Goal: Communication & Community: Answer question/provide support

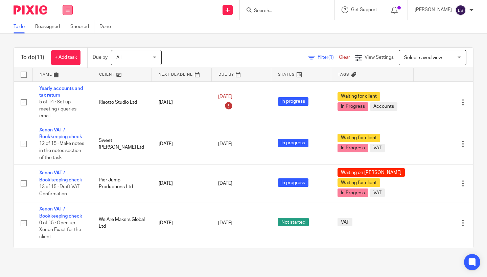
click at [65, 12] on button at bounding box center [68, 10] width 10 height 10
click at [63, 38] on li "Email" at bounding box center [67, 42] width 18 height 10
click at [64, 40] on link "Email" at bounding box center [63, 41] width 11 height 5
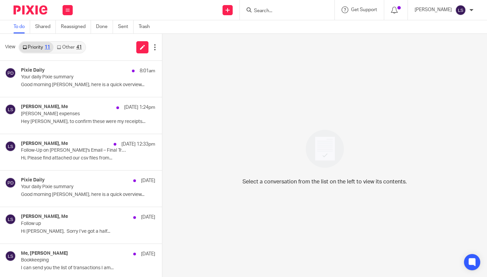
click at [70, 44] on link "Other 41" at bounding box center [68, 47] width 31 height 11
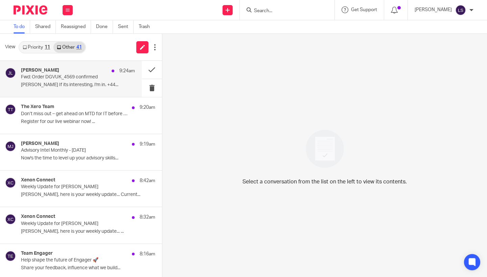
click at [52, 72] on div "Jack Lennie 9:24am" at bounding box center [78, 71] width 114 height 7
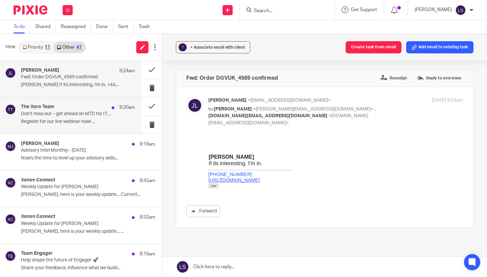
click at [59, 128] on div "The Xero Team 9:20am Don’t miss out – get ahead on MTD for IT before it’s too l…" at bounding box center [71, 115] width 142 height 36
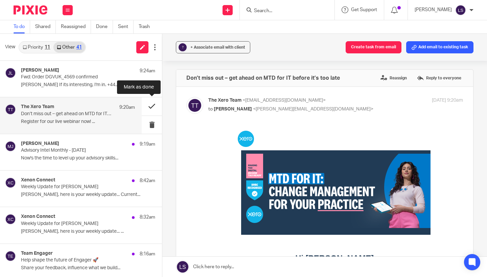
click at [149, 106] on button at bounding box center [152, 106] width 20 height 18
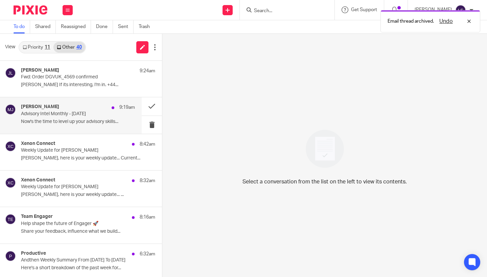
click at [82, 113] on p "Advisory Intel Monthly - September 2025" at bounding box center [66, 114] width 91 height 6
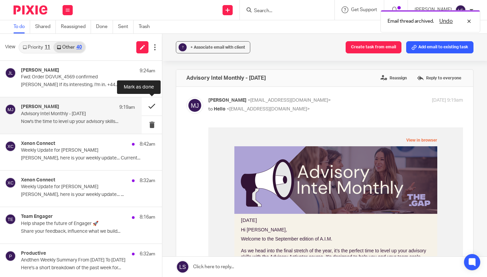
click at [151, 110] on button at bounding box center [152, 106] width 20 height 18
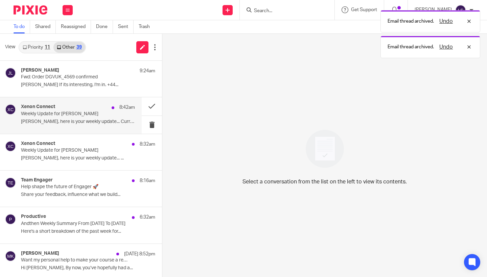
click at [89, 116] on p "Weekly Update for Lauren" at bounding box center [66, 114] width 91 height 6
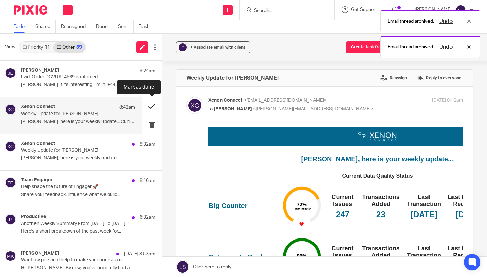
click at [152, 103] on button at bounding box center [152, 106] width 20 height 18
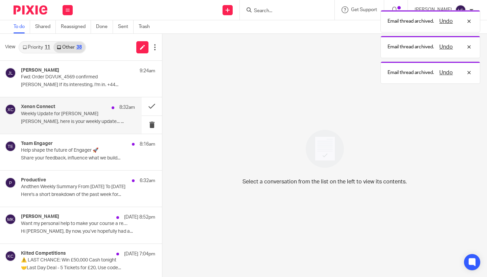
click at [82, 118] on div "Xenon Connect 8:32am Weekly Update for Gillian Gillian, here is your weekly upd…" at bounding box center [78, 115] width 114 height 23
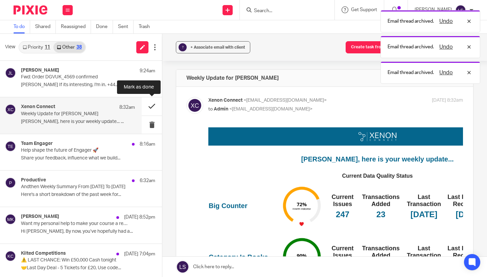
click at [150, 112] on button at bounding box center [152, 106] width 20 height 18
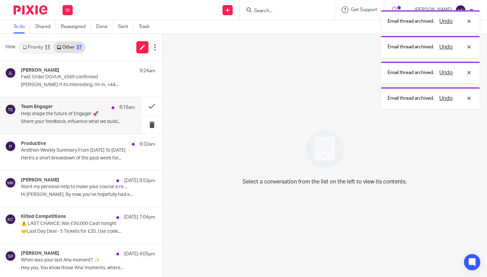
click at [80, 116] on p "Help shape the future of Engager 🚀" at bounding box center [66, 114] width 91 height 6
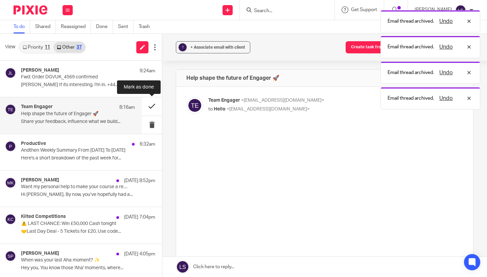
click at [153, 111] on button at bounding box center [152, 106] width 20 height 18
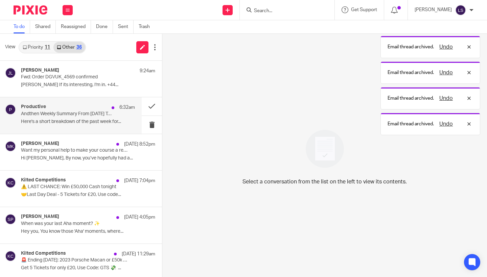
click at [78, 119] on p "Here's a short breakdown of the past week for..." at bounding box center [78, 122] width 114 height 6
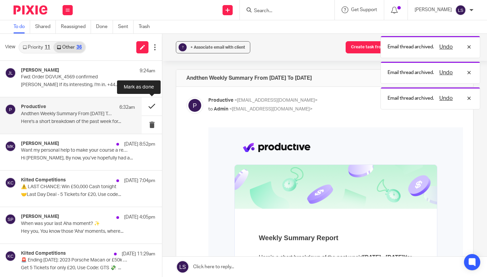
click at [147, 108] on button at bounding box center [152, 106] width 20 height 18
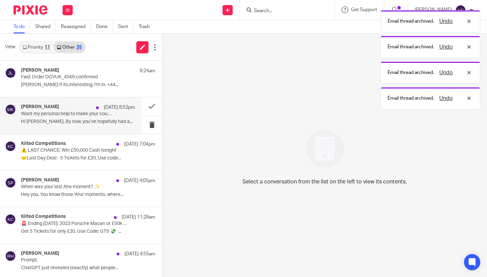
click at [65, 119] on p "Hi Gillian, By now, you’ve hopefully had a..." at bounding box center [78, 122] width 114 height 6
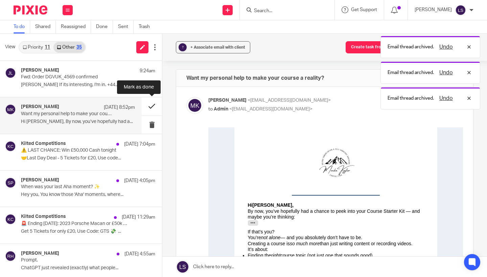
click at [149, 109] on button at bounding box center [152, 106] width 20 height 18
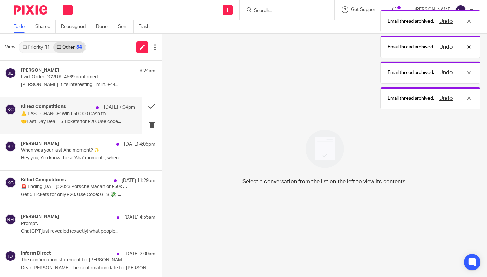
click at [72, 119] on p "🤝Last Day Deal - 5 Tickets for £20, Use code..." at bounding box center [78, 122] width 114 height 6
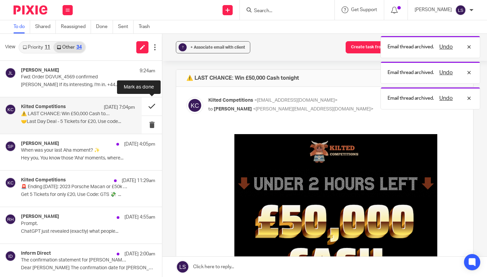
click at [148, 108] on button at bounding box center [152, 106] width 20 height 18
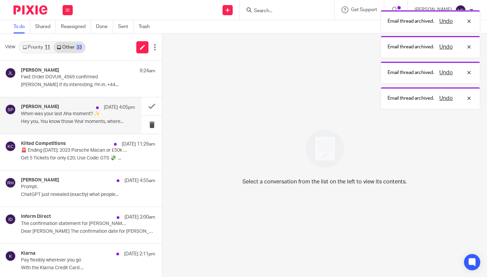
click at [86, 115] on p "When was your last Aha moment? ✨" at bounding box center [66, 114] width 91 height 6
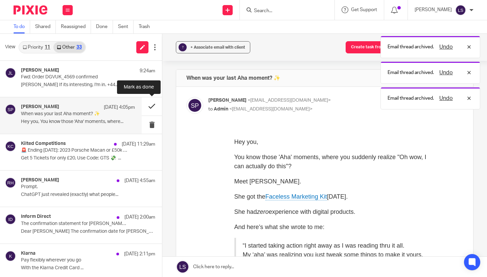
click at [151, 108] on button at bounding box center [152, 106] width 20 height 18
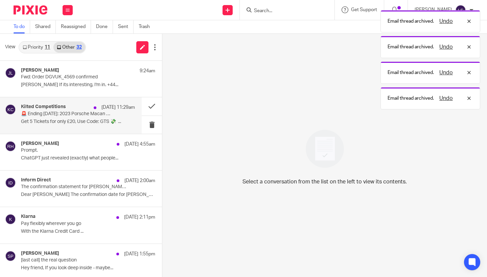
click at [72, 116] on p "🚨 Ending TODAY: 2023 Porsche Macan or £50k Cash!" at bounding box center [66, 114] width 91 height 6
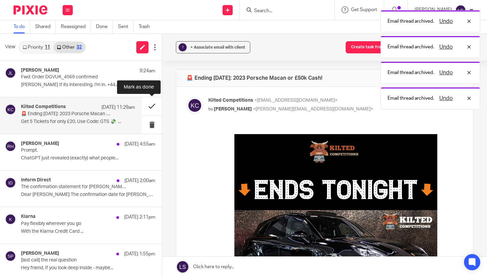
click at [150, 109] on button at bounding box center [152, 106] width 20 height 18
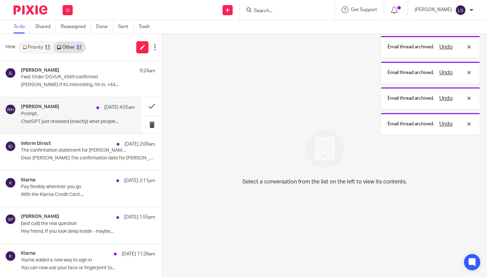
click at [84, 111] on p "Prompt." at bounding box center [66, 114] width 91 height 6
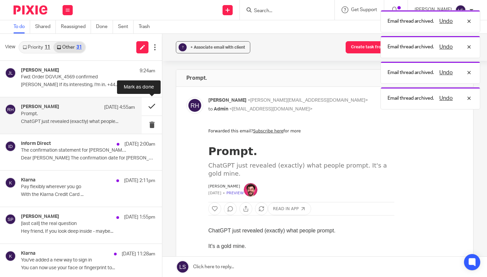
click at [152, 110] on button at bounding box center [152, 106] width 20 height 18
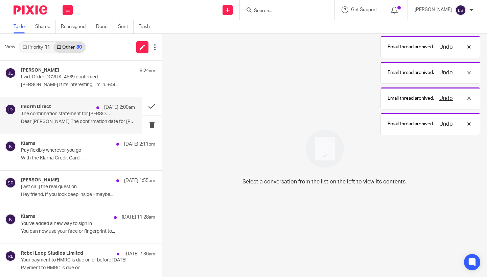
click at [87, 113] on p "The confirmation statement for PURDIE HOMES LIMITED can now be filed at Compani…" at bounding box center [66, 114] width 91 height 6
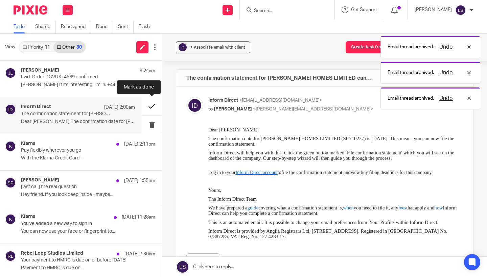
click at [150, 104] on button at bounding box center [152, 106] width 20 height 18
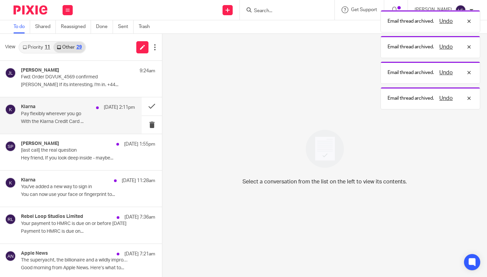
click at [81, 118] on div "Klarna 20 Sep 2:11pm Pay flexibly wherever you go With the Klarna Credit Card .…" at bounding box center [78, 115] width 114 height 23
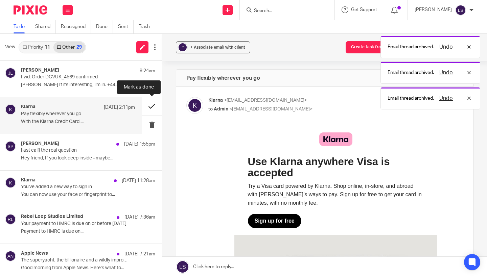
click at [149, 110] on button at bounding box center [152, 106] width 20 height 18
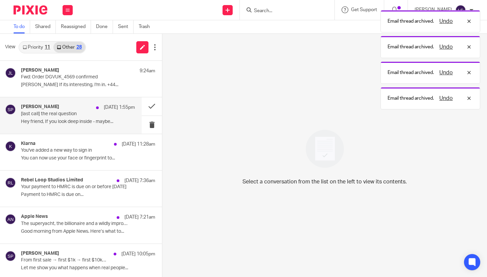
click at [85, 117] on div "Shruti Pangtey 20 Sep 1:55pm [last call] the real question Hey friend, If you l…" at bounding box center [78, 115] width 114 height 23
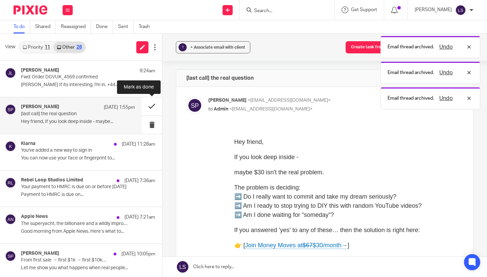
click at [151, 108] on button at bounding box center [152, 106] width 20 height 18
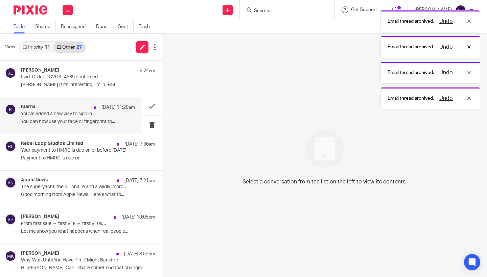
click at [85, 115] on p "You've added a new way to sign in" at bounding box center [66, 114] width 91 height 6
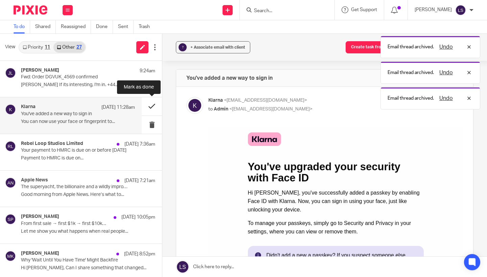
click at [153, 104] on button at bounding box center [152, 106] width 20 height 18
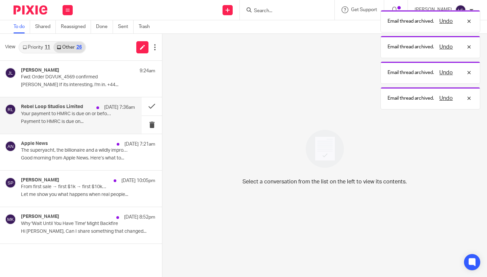
click at [87, 110] on div "Rebel Loop Studios Limited 20 Sep 7:36am" at bounding box center [78, 107] width 114 height 7
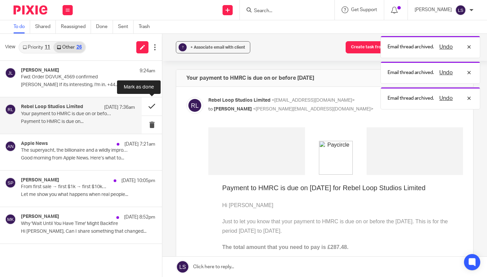
click at [150, 107] on button at bounding box center [152, 106] width 20 height 18
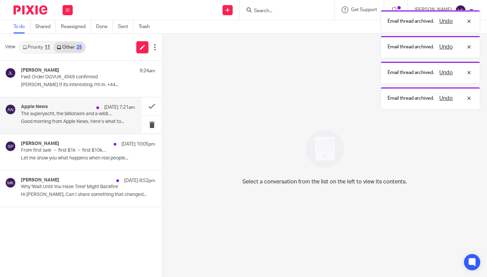
click at [94, 112] on p "The superyacht, the billionaire and a wildly improbable disaster at sea" at bounding box center [66, 114] width 91 height 6
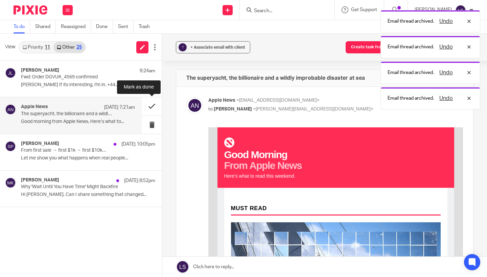
click at [150, 106] on button at bounding box center [152, 106] width 20 height 18
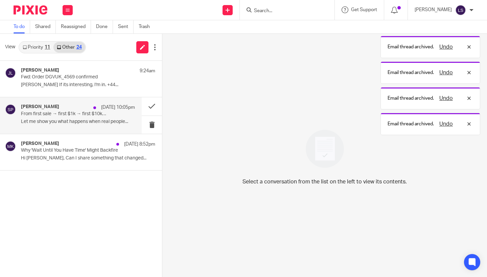
click at [94, 118] on div "Shruti Pangtey 19 Sep 10:05pm From first sale → first $1k → first $10k… Let me …" at bounding box center [78, 115] width 114 height 23
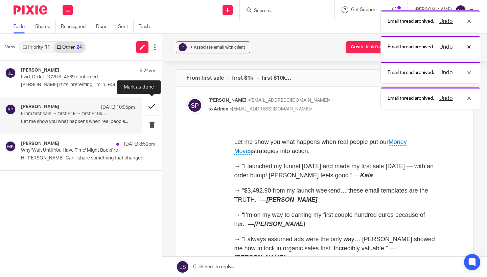
click at [152, 107] on button at bounding box center [152, 106] width 20 height 18
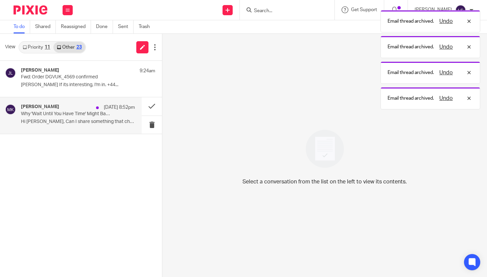
click at [88, 122] on p "Hi Gillian, Can I share something that changed..." at bounding box center [78, 122] width 114 height 6
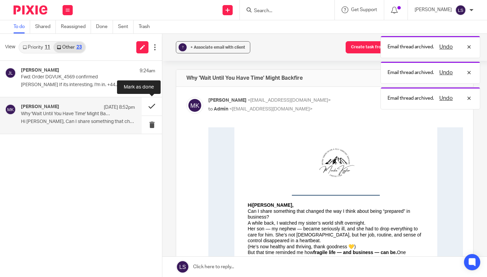
click at [154, 107] on button at bounding box center [152, 106] width 20 height 18
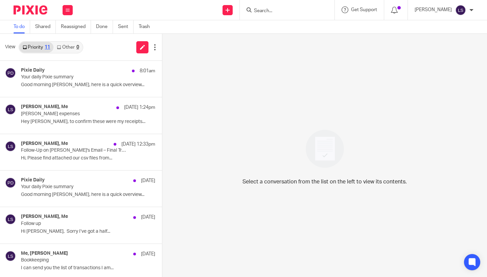
click at [75, 49] on link "Other 0" at bounding box center [67, 47] width 29 height 11
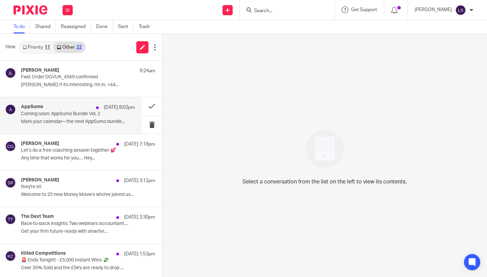
click at [75, 122] on p "Mark your calendar—the next AppSumo bundle..." at bounding box center [78, 122] width 114 height 6
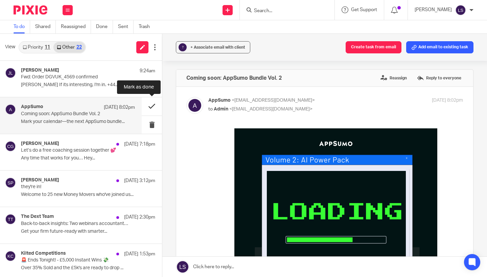
click at [151, 109] on button at bounding box center [152, 106] width 20 height 18
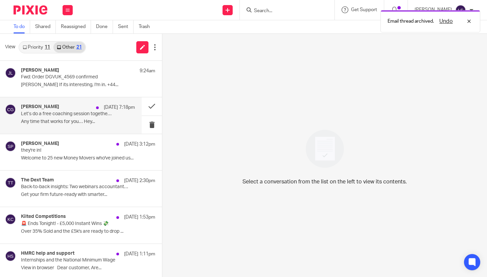
click at [86, 116] on p "Let’s do a free coaching session together 💕" at bounding box center [66, 114] width 91 height 6
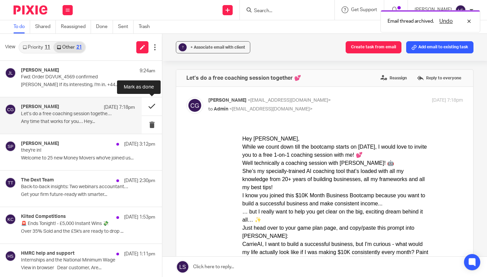
click at [149, 109] on button at bounding box center [152, 106] width 20 height 18
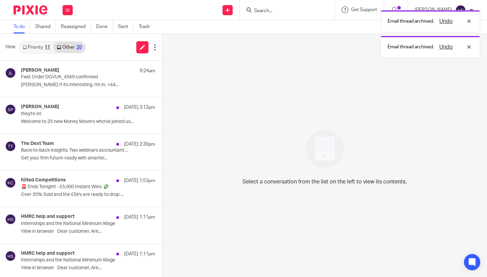
click at [96, 114] on p "they're in!" at bounding box center [74, 114] width 107 height 6
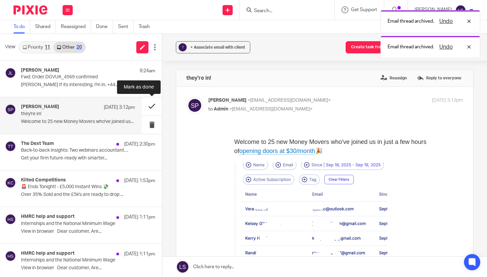
click at [151, 105] on button at bounding box center [152, 106] width 20 height 18
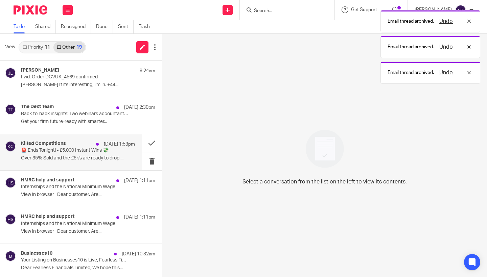
click at [76, 134] on div "Kilted Competitions 19 Sep 1:53pm 🚨 Ends Tonight! - £5,000 Instant Wins 💸 Over …" at bounding box center [71, 152] width 142 height 36
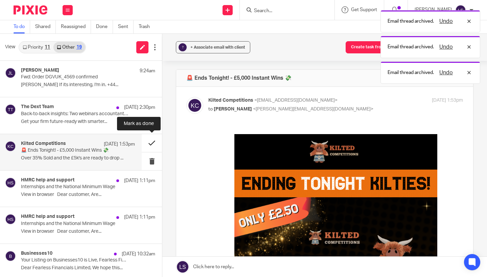
click at [148, 145] on button at bounding box center [152, 143] width 20 height 18
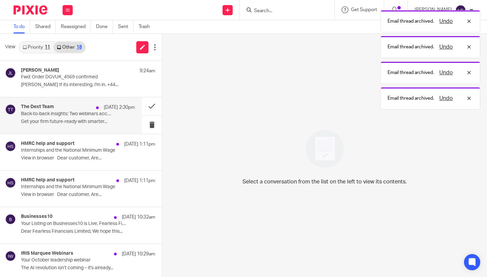
click at [124, 111] on div "The Dext Team 19 Sep 2:30pm Back-to-back insights: Two webinars accountants can…" at bounding box center [78, 115] width 114 height 23
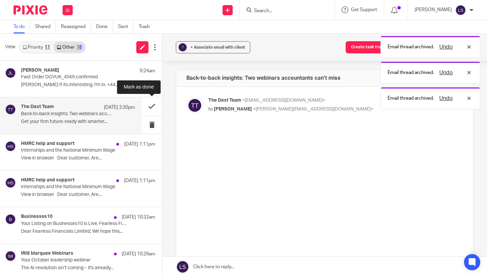
click at [154, 103] on button at bounding box center [152, 106] width 20 height 18
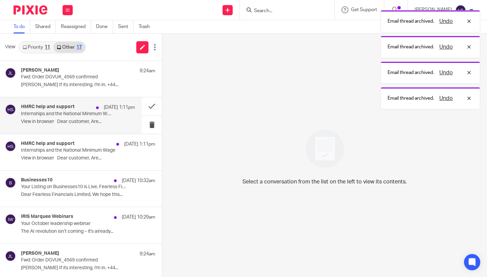
click at [80, 124] on p "View in browser﻿ Dear customer, Are..." at bounding box center [78, 122] width 114 height 6
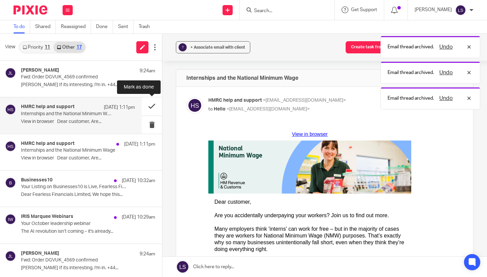
click at [152, 107] on button at bounding box center [152, 106] width 20 height 18
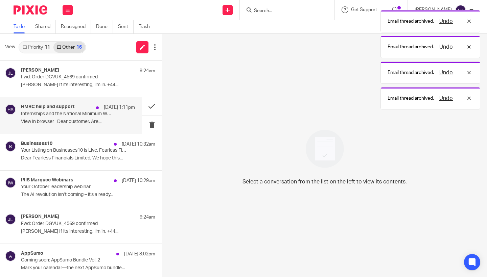
click at [92, 124] on div "HMRC help and support 19 Sep 1:11pm Internships and the National Minimum Wage V…" at bounding box center [78, 115] width 114 height 23
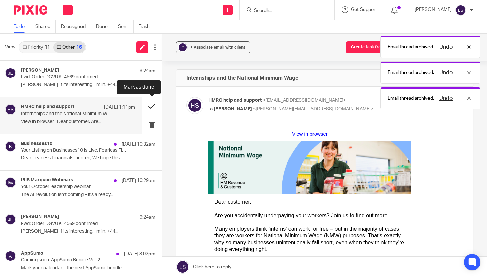
click at [154, 105] on button at bounding box center [152, 106] width 20 height 18
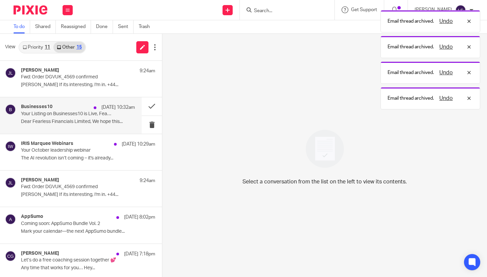
click at [82, 122] on p "Dear Fearless Financials Limited, We hope this..." at bounding box center [78, 122] width 114 height 6
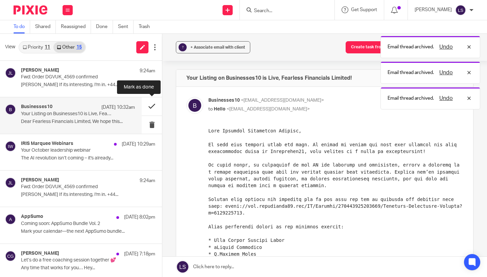
click at [153, 108] on button at bounding box center [152, 106] width 20 height 18
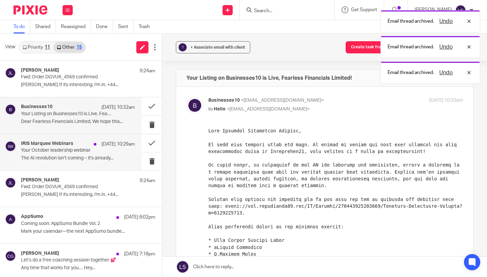
click at [76, 141] on div "IRIS Marquee Webinars 19 Sep 10:29am Your October leadership webinar The AI rev…" at bounding box center [78, 152] width 114 height 23
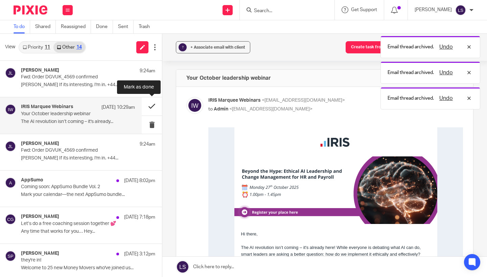
click at [146, 108] on button at bounding box center [152, 106] width 20 height 18
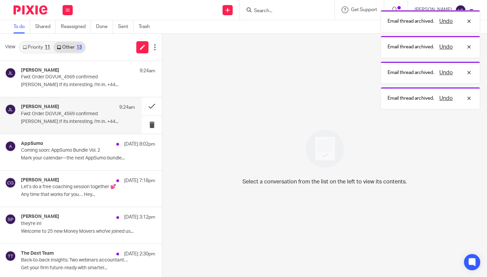
click at [70, 116] on p "Fwd: Order DGVUK_4569 confirmed" at bounding box center [66, 114] width 91 height 6
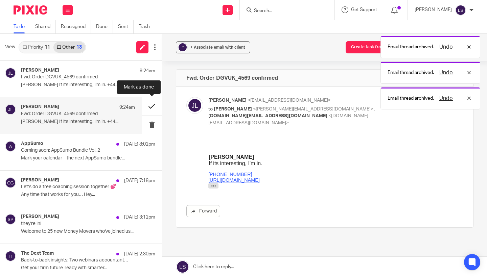
click at [149, 108] on button at bounding box center [152, 106] width 20 height 18
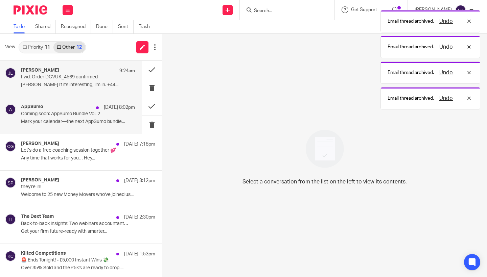
click at [90, 118] on div "AppSumo 19 Sep 8:02pm Coming soon: AppSumo Bundle Vol. 2 Mark your calendar—the…" at bounding box center [78, 115] width 114 height 23
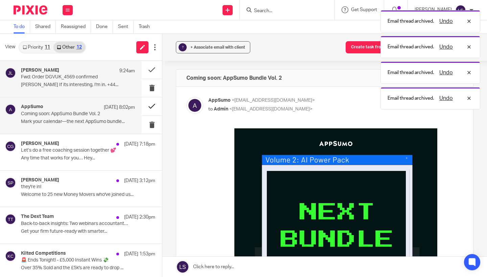
click at [151, 109] on button at bounding box center [152, 106] width 20 height 18
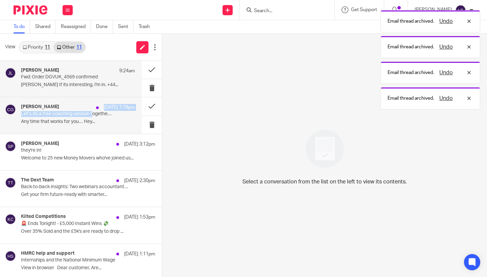
click at [94, 111] on div "Carrie Green 19 Sep 7:18pm Let’s do a free coaching session together 💕 Any time…" at bounding box center [78, 115] width 114 height 23
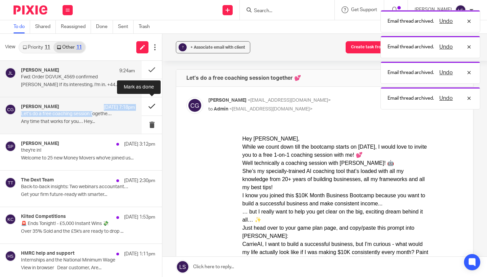
click at [153, 107] on button at bounding box center [152, 106] width 20 height 18
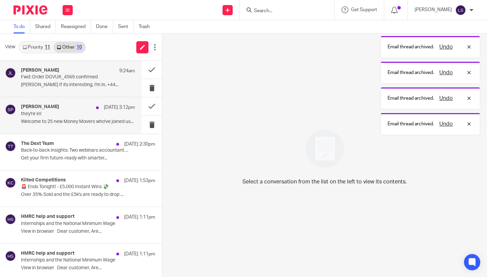
click at [89, 110] on div "Shruti Pangtey 19 Sep 3:12pm" at bounding box center [78, 107] width 114 height 7
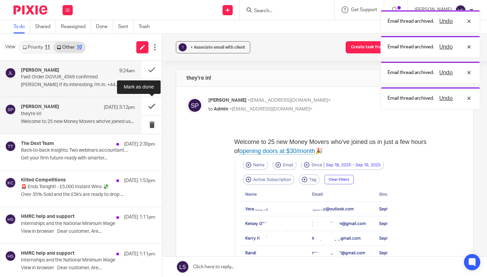
click at [148, 109] on button at bounding box center [152, 106] width 20 height 18
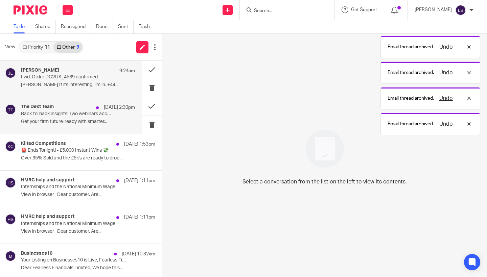
click at [101, 116] on p "Back-to-back insights: Two webinars accountants can’t miss" at bounding box center [66, 114] width 91 height 6
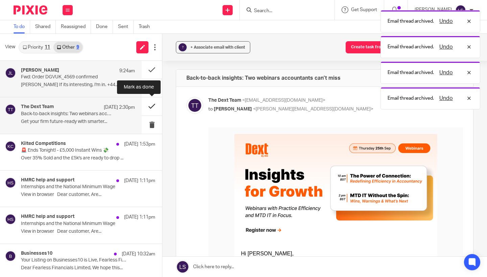
click at [151, 107] on button at bounding box center [152, 106] width 20 height 18
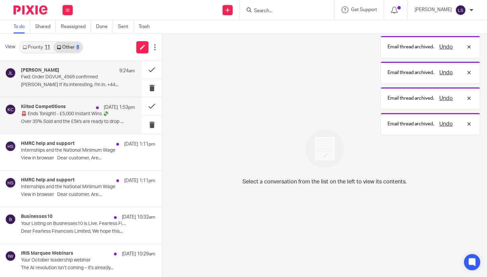
click at [90, 115] on p "🚨 Ends Tonight! - £5,000 Instant Wins 💸" at bounding box center [66, 114] width 91 height 6
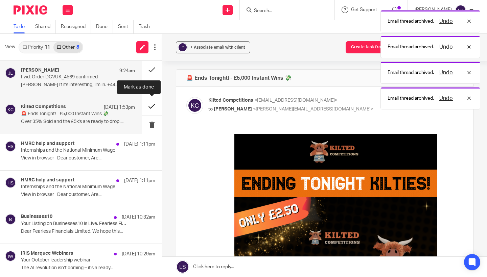
click at [157, 108] on button at bounding box center [152, 106] width 20 height 18
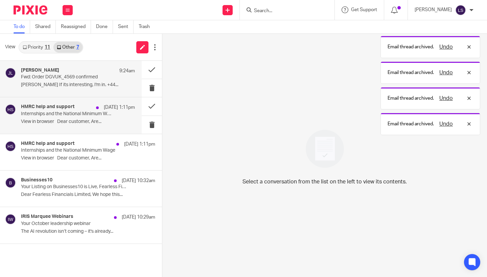
click at [92, 111] on p "Internships and the National Minimum Wage" at bounding box center [66, 114] width 91 height 6
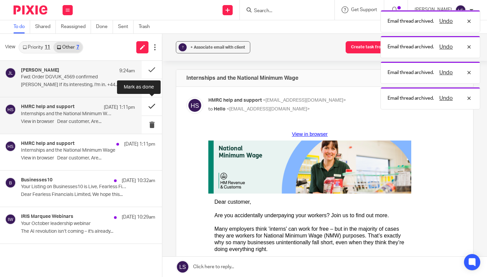
click at [153, 106] on button at bounding box center [152, 106] width 20 height 18
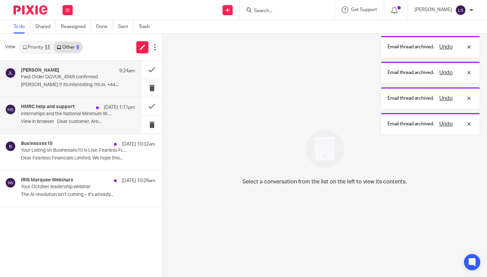
click at [99, 118] on div "HMRC help and support 19 Sep 1:11pm Internships and the National Minimum Wage V…" at bounding box center [78, 115] width 114 height 23
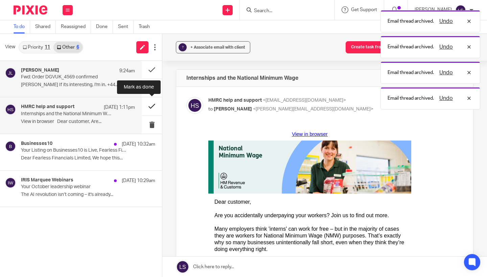
click at [151, 105] on button at bounding box center [152, 106] width 20 height 18
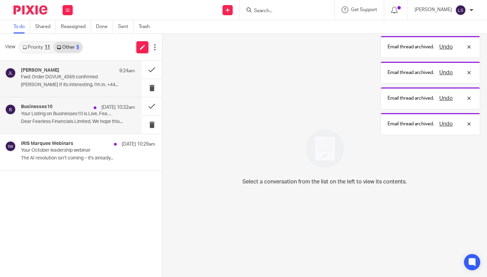
click at [94, 110] on div "19 Sep 10:32am" at bounding box center [112, 107] width 45 height 7
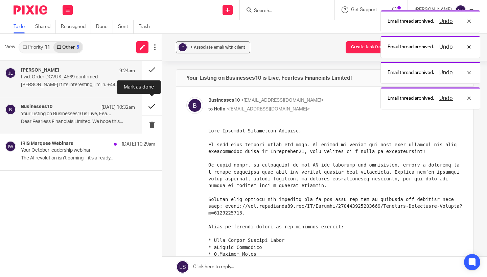
click at [147, 109] on button at bounding box center [152, 106] width 20 height 18
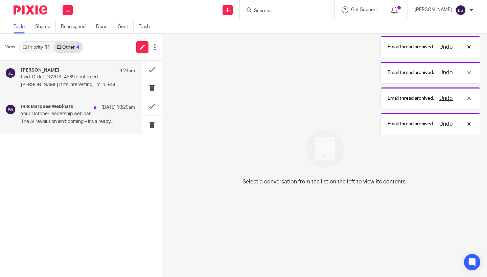
click at [80, 114] on p "Your October leadership webinar" at bounding box center [66, 114] width 91 height 6
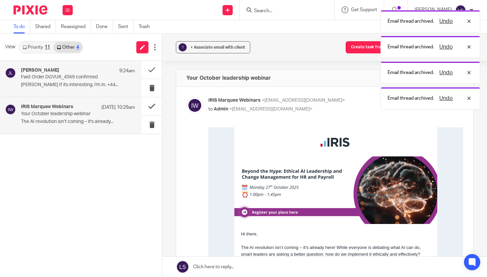
click at [151, 108] on button at bounding box center [152, 106] width 20 height 18
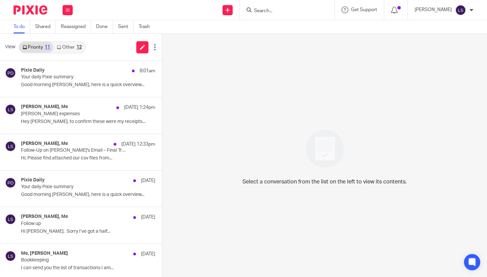
click at [83, 45] on link "Other 12" at bounding box center [68, 47] width 31 height 11
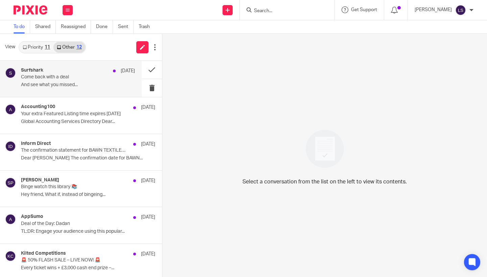
click at [48, 76] on p "Come back with a deal" at bounding box center [66, 77] width 91 height 6
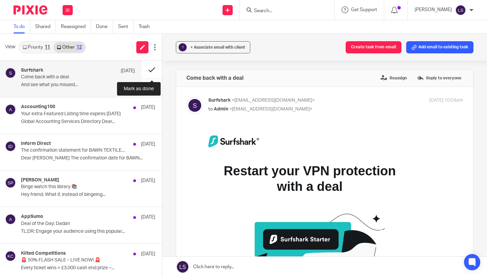
click at [147, 72] on button at bounding box center [152, 70] width 20 height 18
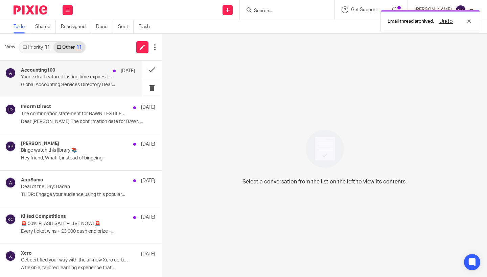
click at [102, 74] on p "Your extra Featured Listing time expires Sept 19" at bounding box center [66, 77] width 91 height 6
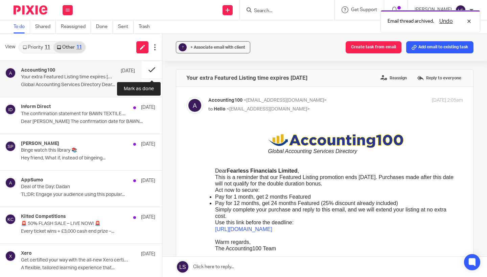
click at [157, 68] on button at bounding box center [152, 70] width 20 height 18
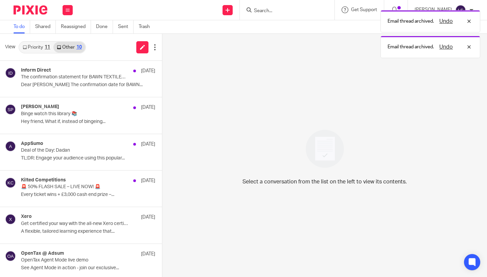
click at [109, 69] on div "Inform Direct 19 Sep" at bounding box center [88, 71] width 134 height 7
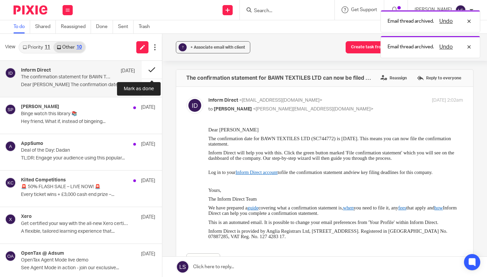
click at [153, 69] on button at bounding box center [152, 70] width 20 height 18
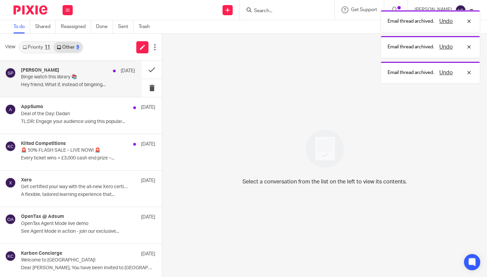
click at [104, 73] on div "Shruti Pangtey 18 Sep" at bounding box center [78, 71] width 114 height 7
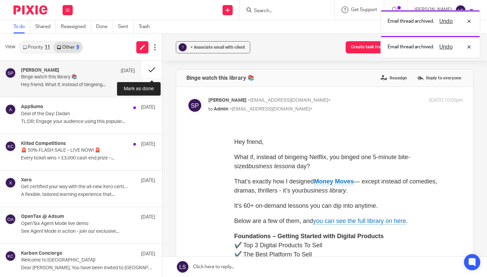
click at [147, 69] on button at bounding box center [152, 70] width 20 height 18
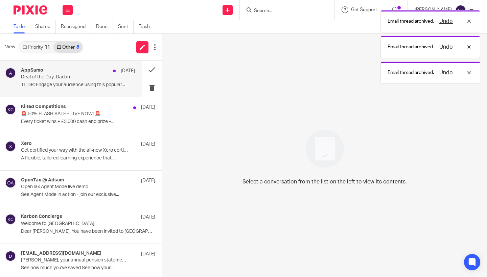
click at [98, 69] on div "AppSumo 18 Sep" at bounding box center [78, 71] width 114 height 7
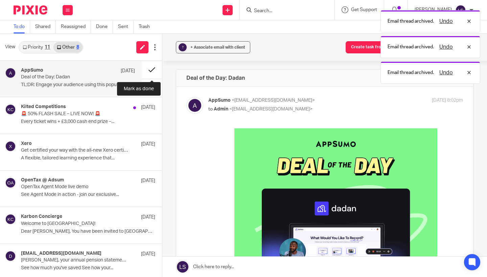
click at [146, 69] on button at bounding box center [152, 70] width 20 height 18
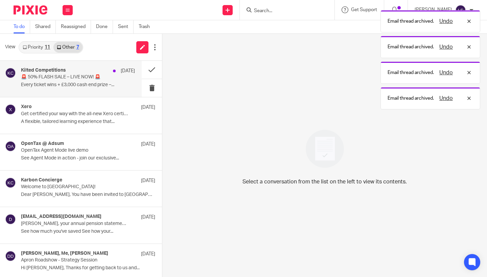
click at [94, 74] on div "Kilted Competitions 18 Sep" at bounding box center [78, 71] width 114 height 7
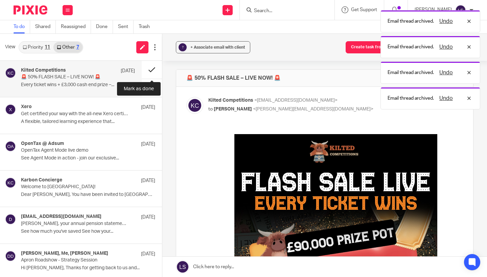
click at [150, 72] on button at bounding box center [152, 70] width 20 height 18
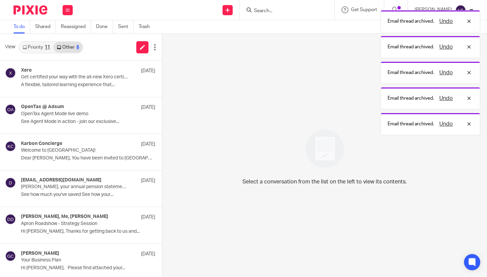
click at [46, 46] on div "11" at bounding box center [47, 47] width 5 height 5
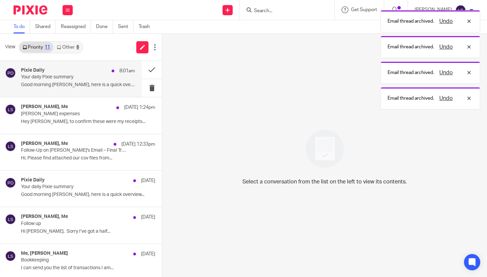
click at [58, 88] on div "Pixie Daily 8:01am Your daily Pixie summary Good morning Lauren, here is a quic…" at bounding box center [78, 79] width 114 height 23
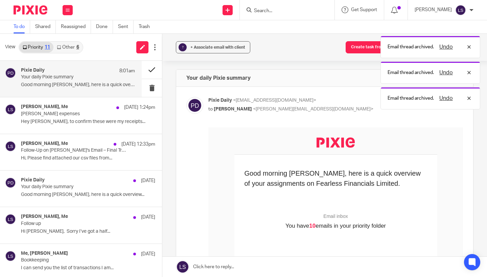
click at [144, 72] on button at bounding box center [152, 70] width 20 height 18
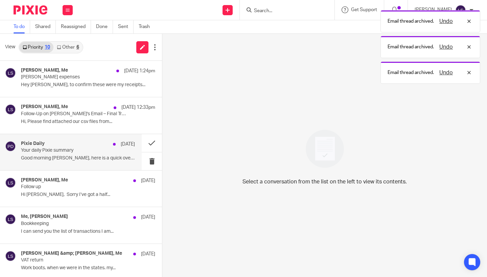
click at [59, 157] on p "Good morning Lauren, here is a quick overview..." at bounding box center [78, 159] width 114 height 6
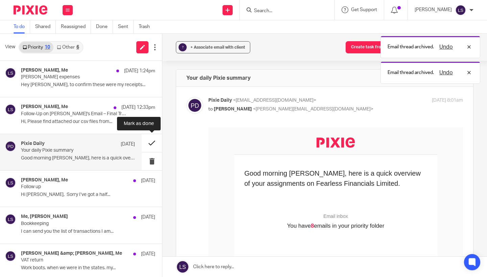
click at [145, 147] on button at bounding box center [152, 143] width 20 height 18
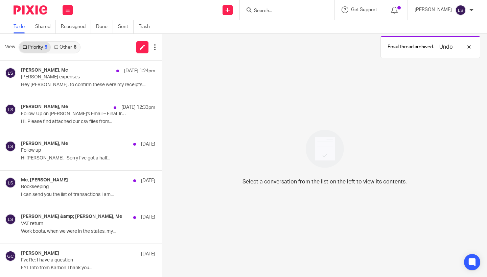
click at [67, 45] on link "Other 6" at bounding box center [65, 47] width 29 height 11
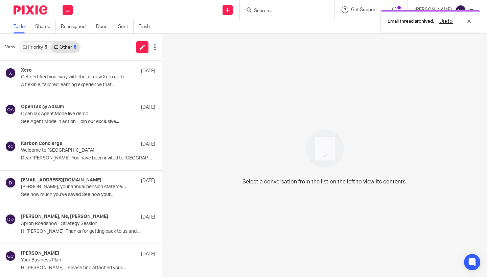
click at [33, 47] on link "Priority 9" at bounding box center [34, 47] width 31 height 11
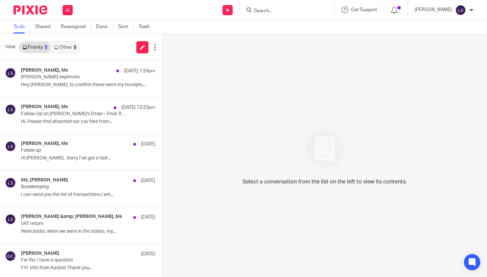
click at [269, 13] on input "Search" at bounding box center [283, 11] width 61 height 6
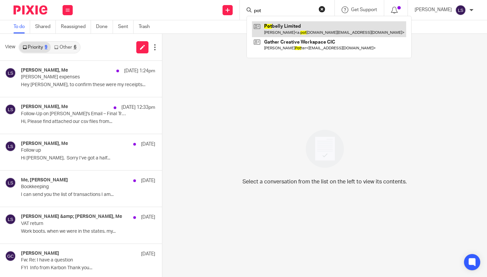
type input "pot"
click at [282, 28] on link at bounding box center [329, 29] width 154 height 16
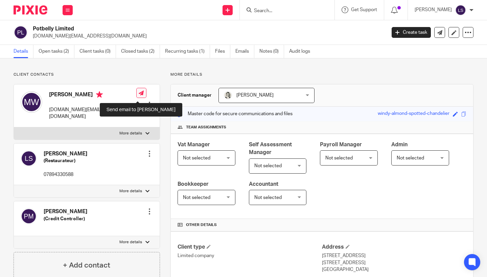
click at [136, 98] on link at bounding box center [141, 93] width 10 height 10
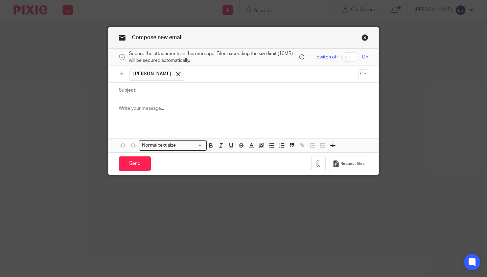
click at [168, 92] on input "Subject:" at bounding box center [254, 90] width 229 height 15
type input "VAT late payment penalty"
click at [192, 149] on div "Normal text size Loading..." at bounding box center [173, 145] width 68 height 10
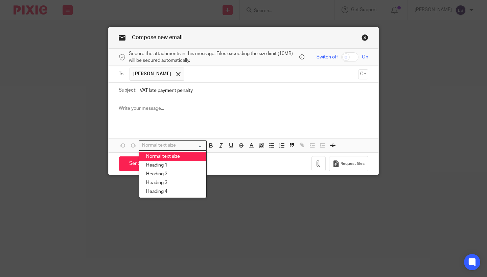
click at [188, 110] on p at bounding box center [243, 108] width 249 height 7
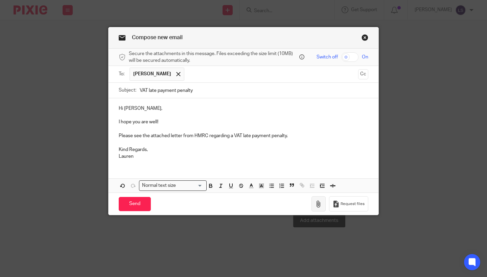
click at [321, 205] on icon "button" at bounding box center [318, 204] width 7 height 7
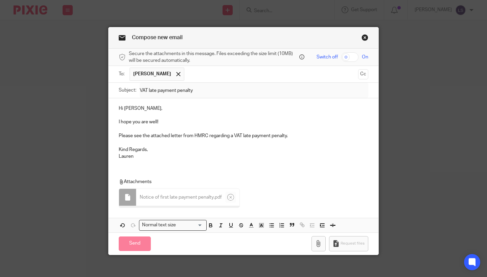
click at [235, 169] on div "Hi Michael, I hope you are well! Please see the attached letter from HMRC regar…" at bounding box center [244, 165] width 270 height 134
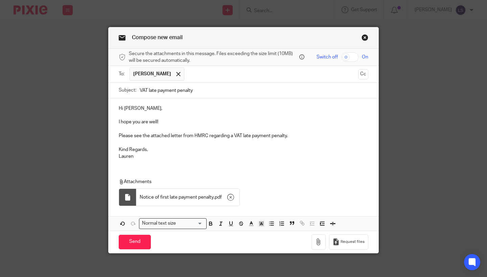
click at [238, 136] on p "Please see the attached letter from HMRC regarding a VAT late payment penalty." at bounding box center [243, 136] width 249 height 7
click at [220, 176] on div "Attachments Notice of first late payment penalty . pdf" at bounding box center [244, 191] width 270 height 38
click at [202, 155] on p "Lauren" at bounding box center [243, 156] width 249 height 7
click at [446, 141] on div "Compose new email Secure the attachments in this message. Files exceeding the s…" at bounding box center [243, 138] width 487 height 277
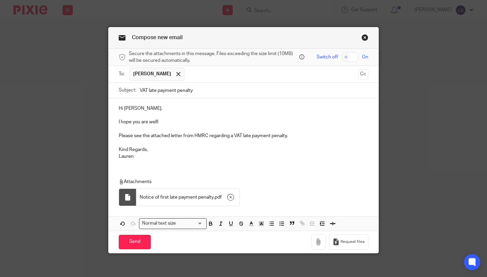
click at [440, 129] on div "Compose new email Secure the attachments in this message. Files exceeding the s…" at bounding box center [243, 138] width 487 height 277
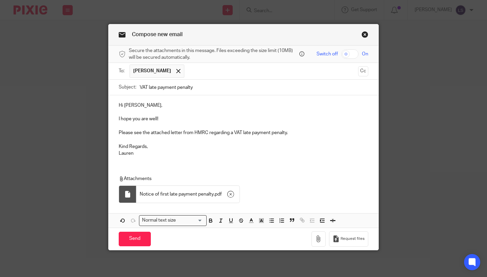
scroll to position [2, 0]
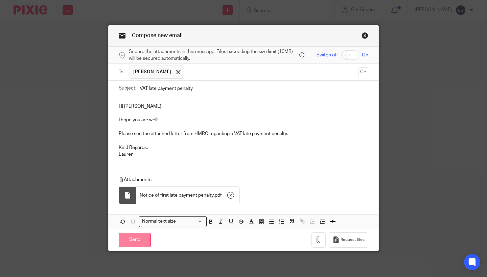
click at [131, 242] on input "Send" at bounding box center [135, 240] width 32 height 15
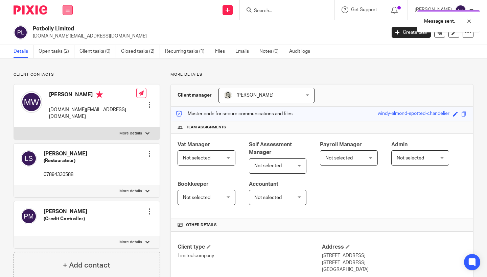
click at [71, 11] on button at bounding box center [68, 10] width 10 height 10
click at [67, 42] on link "Email" at bounding box center [63, 41] width 11 height 5
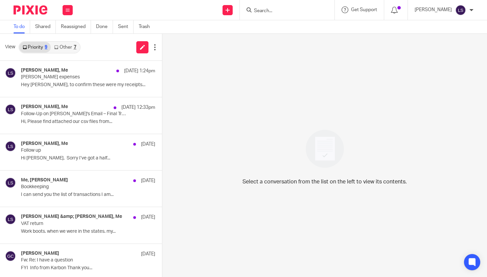
click at [75, 53] on div "Priority 9 Other 7" at bounding box center [50, 47] width 62 height 12
click at [71, 48] on link "Other 7" at bounding box center [65, 47] width 29 height 11
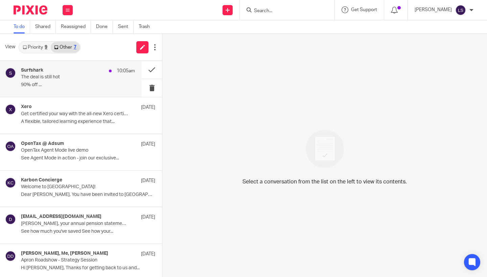
click at [56, 76] on p "The deal is still hot" at bounding box center [66, 77] width 91 height 6
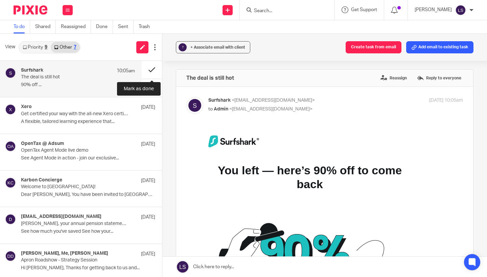
click at [148, 69] on button at bounding box center [152, 70] width 20 height 18
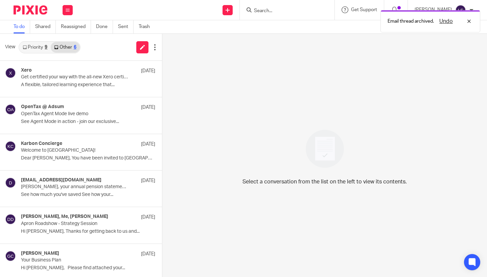
click at [37, 46] on link "Priority 9" at bounding box center [34, 47] width 31 height 11
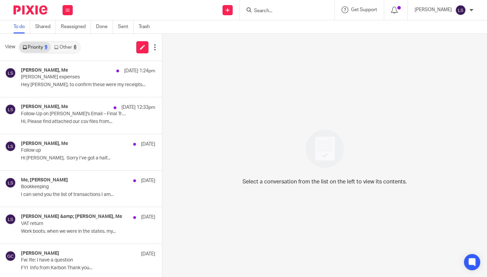
click at [285, 9] on input "Search" at bounding box center [283, 11] width 61 height 6
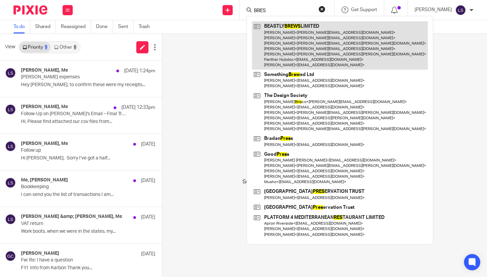
type input "BRES"
click at [291, 39] on link at bounding box center [340, 45] width 176 height 48
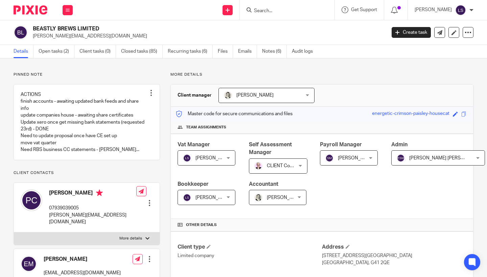
click at [139, 194] on icon at bounding box center [141, 191] width 5 height 5
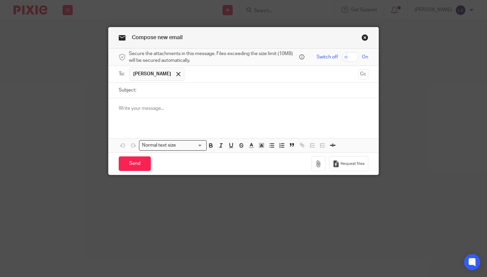
click at [159, 93] on input "Subject:" at bounding box center [254, 90] width 229 height 15
type input "Letters"
click at [167, 117] on div at bounding box center [244, 111] width 270 height 26
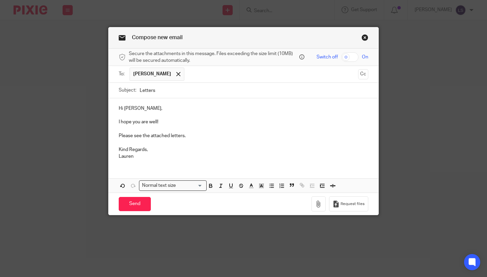
click at [345, 60] on input "checkbox" at bounding box center [349, 56] width 17 height 9
checkbox input "true"
click at [322, 207] on button "button" at bounding box center [318, 203] width 14 height 15
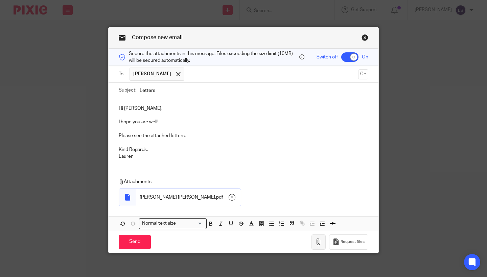
click at [322, 241] on icon "button" at bounding box center [318, 242] width 7 height 7
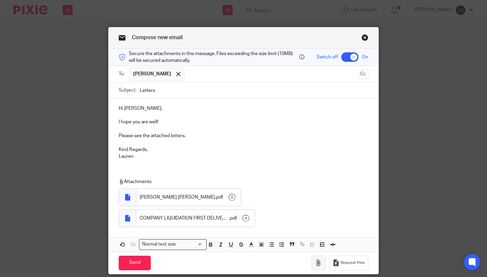
click at [321, 256] on button "button" at bounding box center [318, 263] width 14 height 15
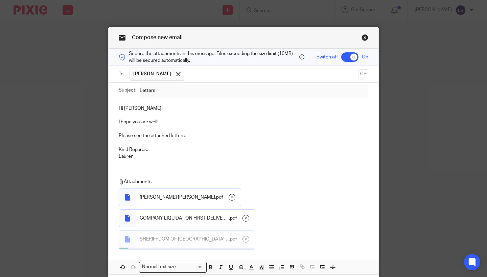
click at [226, 157] on p "Lauren" at bounding box center [243, 156] width 249 height 7
click at [425, 152] on div "Compose new email Secure the attachments in this message. Files exceeding the s…" at bounding box center [243, 138] width 487 height 277
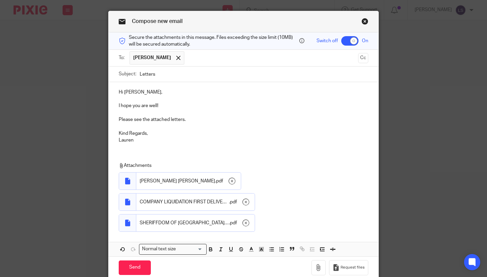
scroll to position [17, 0]
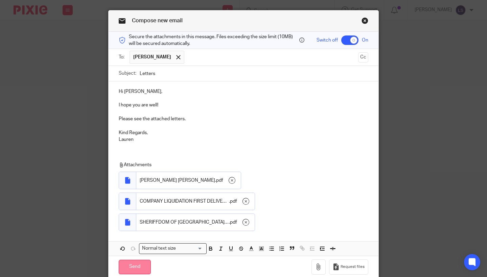
click at [135, 260] on input "Send" at bounding box center [135, 267] width 32 height 15
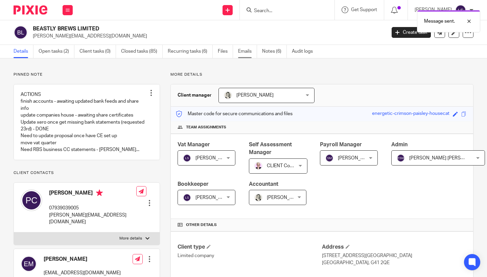
click at [247, 53] on link "Emails" at bounding box center [247, 51] width 19 height 13
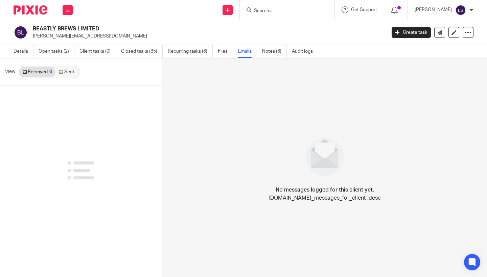
click at [67, 75] on link "Sent" at bounding box center [67, 72] width 24 height 11
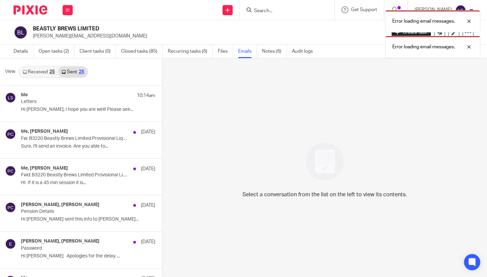
click at [70, 106] on div "Me 10:14am Letters Hi [PERSON_NAME], I hope you are well! Please see..." at bounding box center [88, 103] width 134 height 23
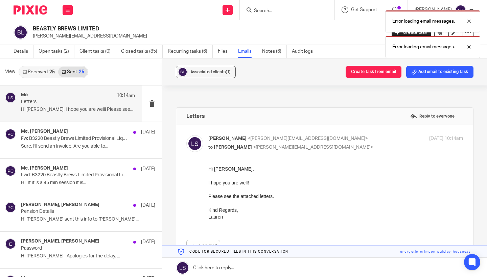
click at [283, 203] on div "Hi Paul, I hope you are well! Please see the attached letters. Kind Regards, La…" at bounding box center [335, 197] width 255 height 62
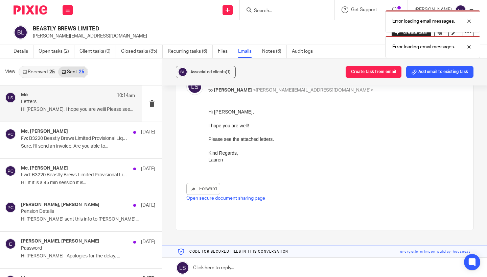
scroll to position [56, 0]
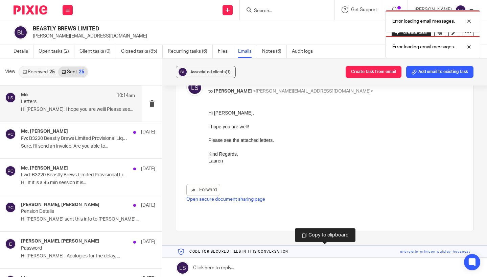
click at [430, 254] on link at bounding box center [324, 252] width 325 height 12
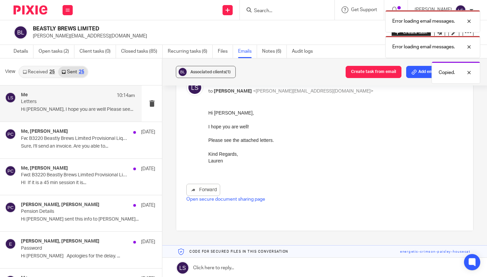
click at [380, 179] on div "Forward Open secure document sharing page" at bounding box center [324, 156] width 277 height 93
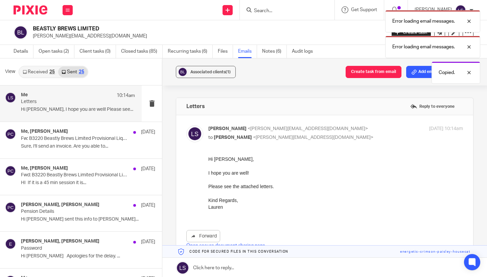
scroll to position [7, 0]
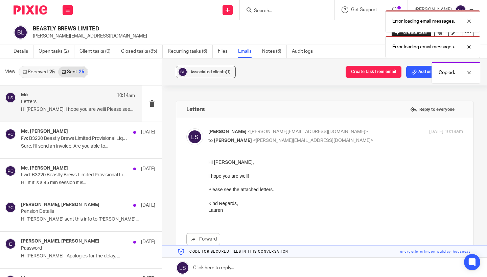
click at [378, 113] on div "Letters Reply to everyone" at bounding box center [324, 109] width 297 height 17
click at [343, 141] on p "to Paul Crawford <paul@panthermilk.com>" at bounding box center [293, 140] width 170 height 7
checkbox input "false"
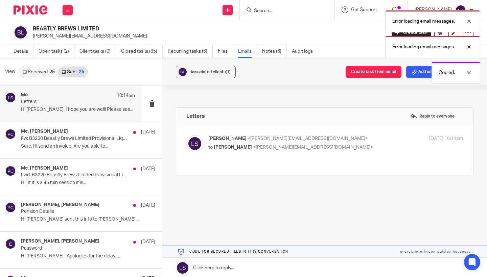
scroll to position [0, 0]
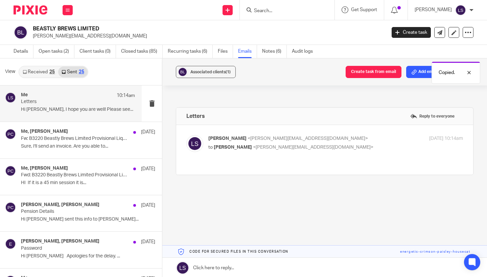
click at [237, 264] on link at bounding box center [324, 268] width 325 height 20
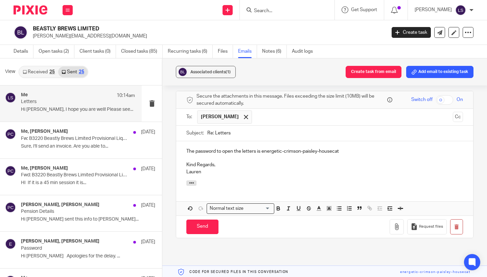
click at [294, 264] on div "Letters Reply to everyone Lauren Simmons <lauren@fearlessfinancials.co.uk> to P…" at bounding box center [324, 149] width 297 height 272
click at [207, 220] on input "Send" at bounding box center [202, 227] width 32 height 15
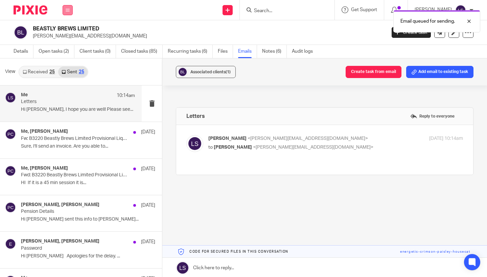
click at [69, 8] on icon at bounding box center [68, 10] width 4 height 4
click at [67, 41] on link "Email" at bounding box center [63, 41] width 11 height 5
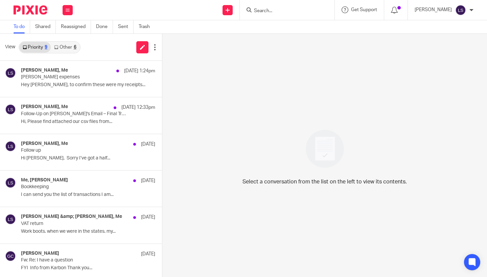
click at [69, 47] on link "Other 6" at bounding box center [65, 47] width 29 height 11
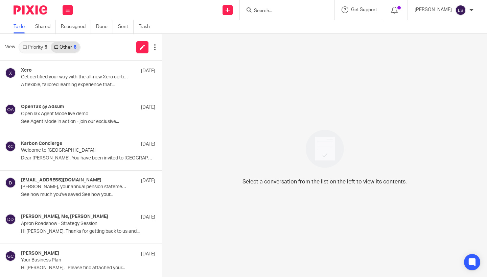
click at [33, 47] on link "Priority 9" at bounding box center [34, 47] width 31 height 11
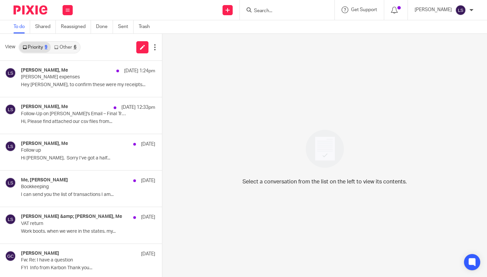
click at [278, 144] on div "Select a conversation from the list on the left to view its contents." at bounding box center [324, 155] width 325 height 243
click at [69, 10] on icon at bounding box center [68, 10] width 4 height 4
click at [67, 42] on link "Email" at bounding box center [64, 41] width 12 height 5
click at [70, 45] on link "Other 6" at bounding box center [65, 47] width 29 height 11
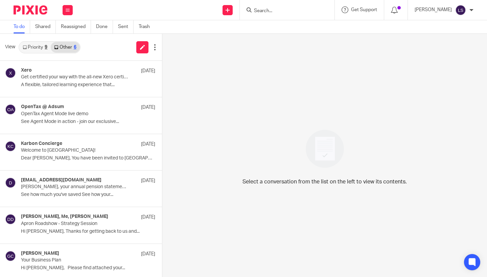
click at [36, 46] on link "Priority 9" at bounding box center [34, 47] width 31 height 11
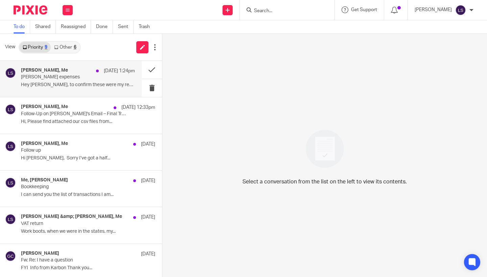
click at [90, 73] on div "Samuel Smith, Me 21 Sep 1:24pm" at bounding box center [78, 71] width 114 height 7
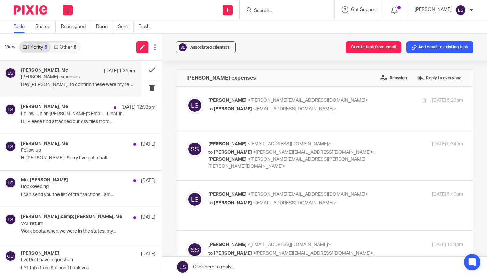
click at [482, 143] on div "Associated clients (1) Create task from email Add email to existing task Anna e…" at bounding box center [324, 155] width 325 height 243
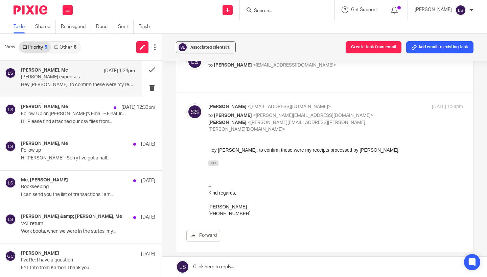
scroll to position [132, 0]
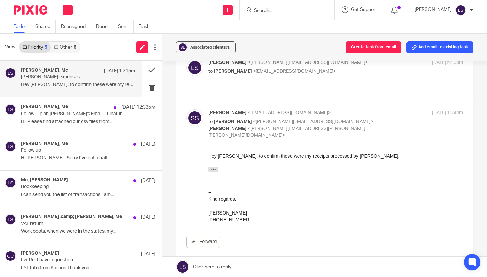
click at [300, 189] on div "Hey Lauren, to confirm these were my receipts processed by Anna. On Thu, Sep 18…" at bounding box center [335, 187] width 255 height 70
click at [218, 167] on button "button" at bounding box center [213, 168] width 10 height 5
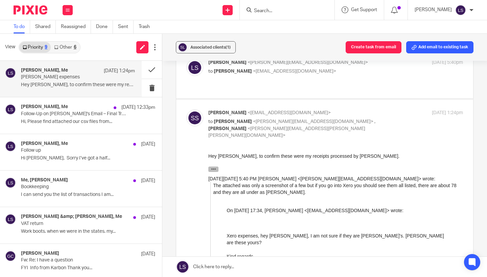
click at [218, 167] on button "button" at bounding box center [213, 168] width 10 height 5
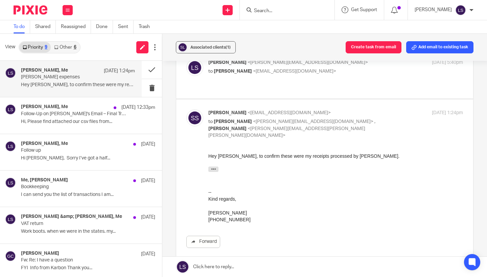
click at [366, 118] on p "to Lauren Simmons <lauren@fearlessfinancials.co.uk> , Anna Crilly <anna.abigail…" at bounding box center [293, 128] width 170 height 21
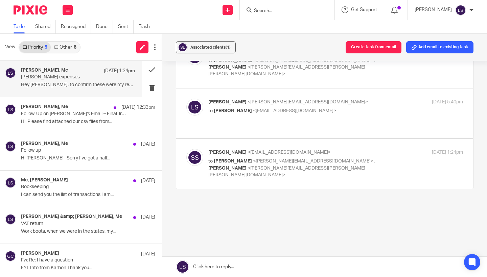
scroll to position [69, 0]
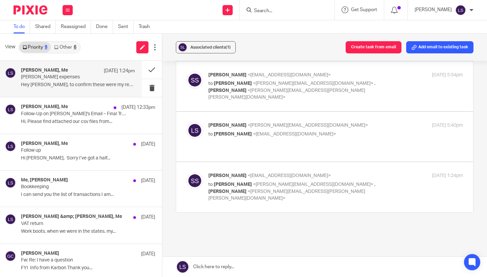
click at [293, 214] on div "Anna expenses Reassign Reply to everyone Lauren Simmons <lauren@fearlessfinanci…" at bounding box center [324, 130] width 297 height 260
click at [370, 171] on p "Samuel Smith <samsmithfilm@gmail.com>" at bounding box center [293, 174] width 170 height 7
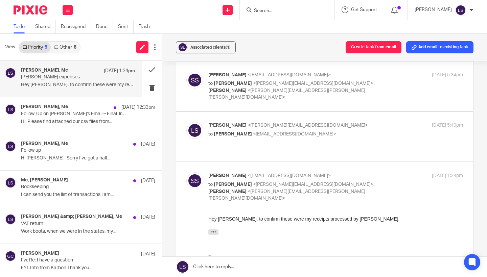
scroll to position [0, 0]
click at [370, 172] on p "Samuel Smith <samsmithfilm@gmail.com>" at bounding box center [293, 175] width 170 height 7
checkbox input "false"
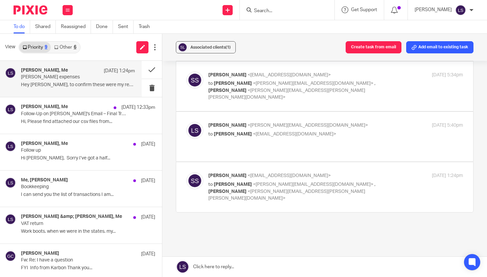
click at [303, 194] on div "Anna expenses Reassign Reply to everyone Lauren Simmons <lauren@fearlessfinanci…" at bounding box center [324, 130] width 297 height 260
click at [154, 73] on button at bounding box center [152, 70] width 20 height 18
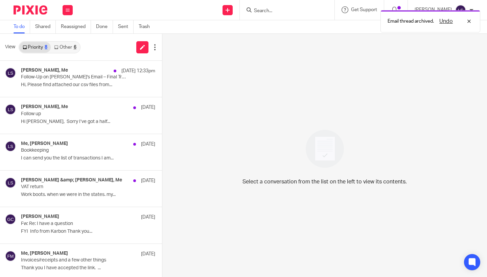
click at [73, 48] on link "Other 6" at bounding box center [65, 47] width 29 height 11
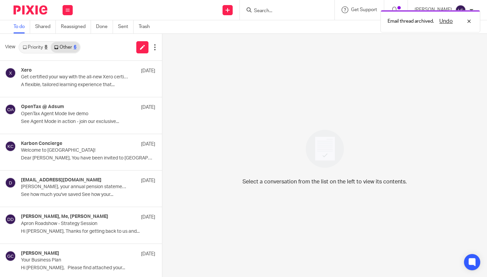
click at [42, 48] on link "Priority 8" at bounding box center [34, 47] width 31 height 11
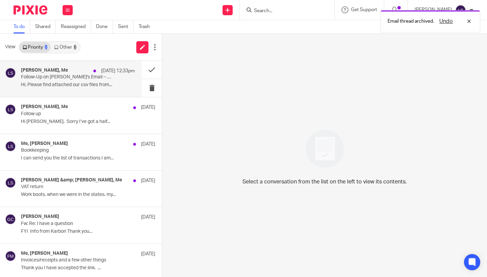
click at [51, 72] on h4 "Sophie Kyle, Me" at bounding box center [44, 71] width 47 height 6
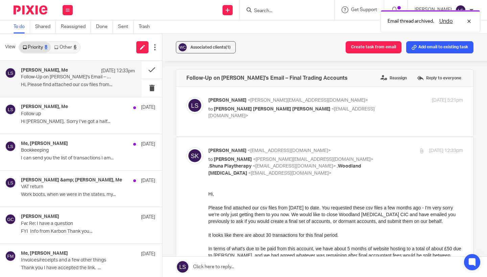
click at [224, 218] on div "Hi, Please find attached our csv files from 31/1/2024 to date. You requested th…" at bounding box center [335, 256] width 255 height 132
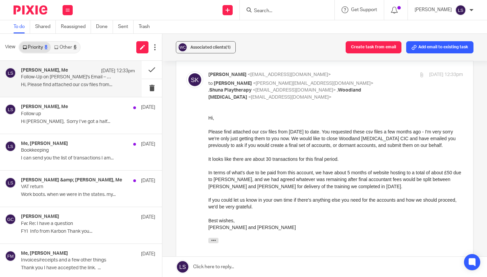
scroll to position [76, 0]
click at [253, 216] on div "Hi, Please find attached our csv files from 31/1/2024 to date. You requested th…" at bounding box center [335, 180] width 255 height 132
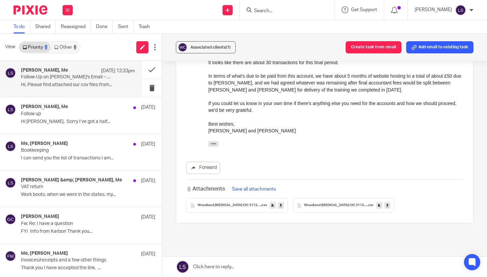
scroll to position [174, 0]
click at [251, 199] on div "Woodland Play Therapy CIC 31124 - 30125 .csv" at bounding box center [236, 204] width 101 height 15
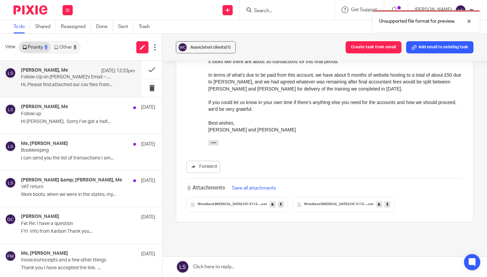
click at [260, 248] on div "Follow-Up on Gillian's Email – Final Trading Accounts Reassign Reply to everyon…" at bounding box center [324, 83] width 297 height 374
click at [281, 202] on icon at bounding box center [281, 204] width 2 height 5
click at [313, 229] on div "Follow-Up on Gillian's Email – Final Trading Accounts Reassign Reply to everyon…" at bounding box center [324, 83] width 297 height 374
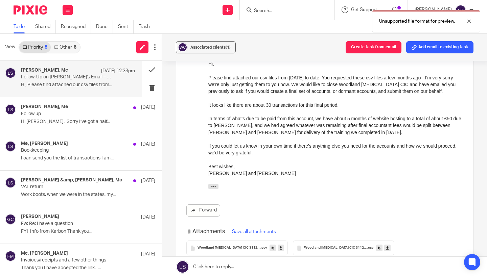
scroll to position [118, 0]
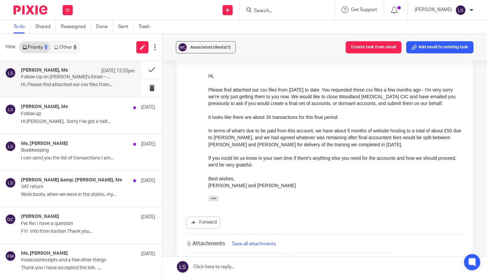
click at [431, 202] on div "Forward Attachments Save all attachments Woodland Play Therapy CIC 31124 - 3012…" at bounding box center [324, 170] width 277 height 195
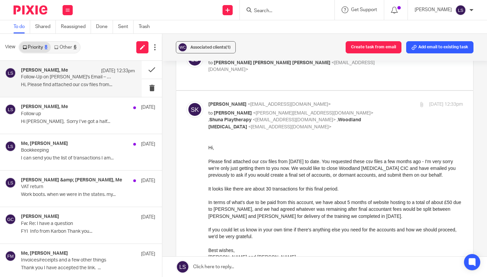
scroll to position [46, 0]
click at [372, 110] on p "to Lauren Simmons <lauren@fearlessfinancials.co.uk> , Shuna Playtherapy <shuna.…" at bounding box center [293, 120] width 170 height 21
checkbox input "false"
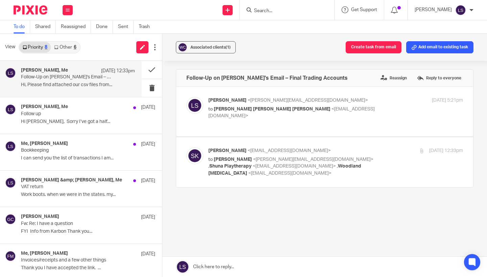
scroll to position [0, 0]
click at [373, 107] on p "to Shuna Iona Fife Mercer <woodlandplaytherapy@gmail.com>" at bounding box center [293, 113] width 170 height 14
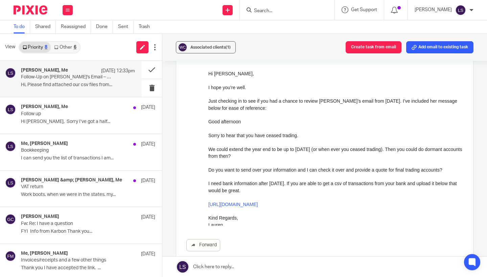
scroll to position [66, 0]
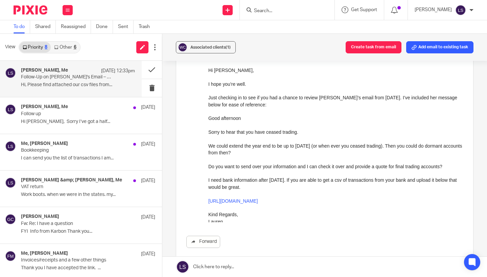
click at [327, 125] on p at bounding box center [335, 125] width 255 height 7
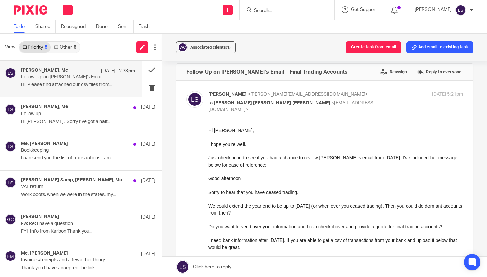
scroll to position [5, 0]
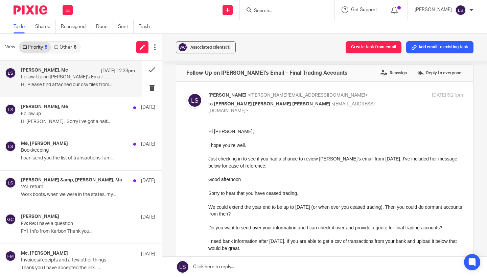
click at [362, 97] on p "Lauren Simmons <lauren@fearlessfinancials.co.uk>" at bounding box center [293, 95] width 170 height 7
checkbox input "false"
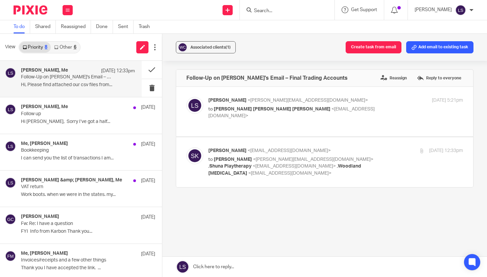
scroll to position [0, 0]
click at [393, 155] on div "Sophie Kyle <sophiekyle@gmail.com> to Lauren Simmons <lauren@fearlessfinancials…" at bounding box center [335, 161] width 255 height 29
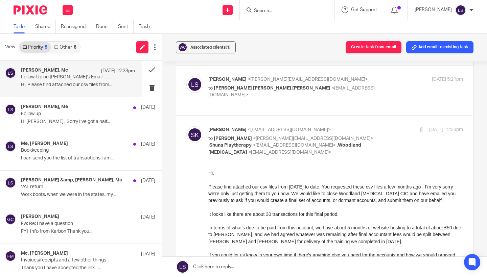
scroll to position [20, 0]
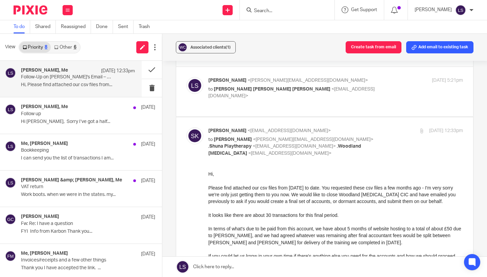
click at [380, 127] on div "Sophie Kyle <sophiekyle@gmail.com> to Lauren Simmons <lauren@fearlessfinancials…" at bounding box center [335, 141] width 255 height 29
checkbox input "false"
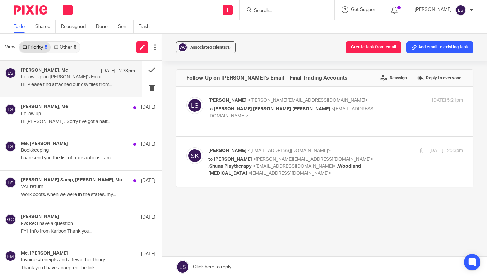
scroll to position [0, 0]
click at [253, 267] on link at bounding box center [324, 267] width 325 height 20
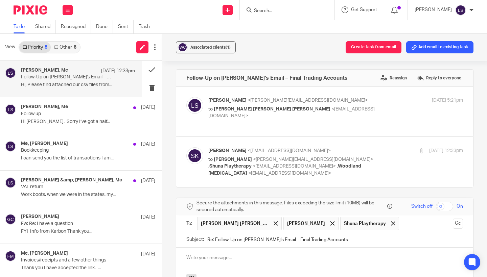
scroll to position [107, 0]
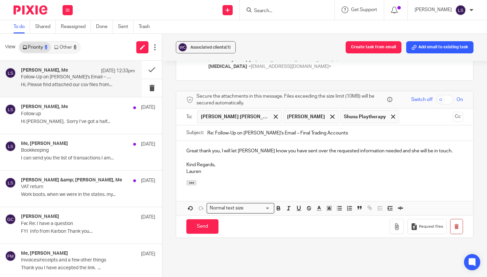
click at [307, 245] on div "Follow-Up on Gillian's Email – Final Trading Accounts Reassign Reply to everyon…" at bounding box center [324, 123] width 297 height 323
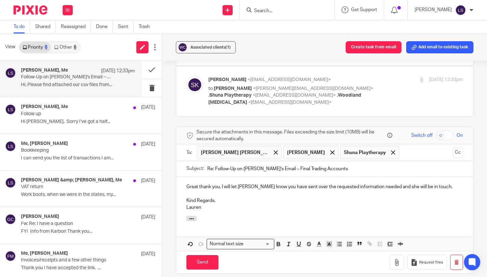
scroll to position [62, 0]
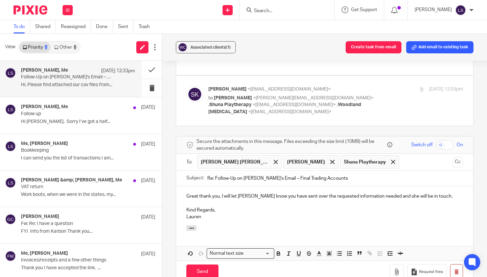
click at [483, 181] on div "Associated clients (1) Create task from email Add email to existing task Follow…" at bounding box center [324, 155] width 325 height 243
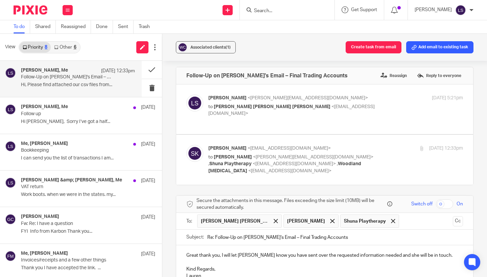
scroll to position [0, 0]
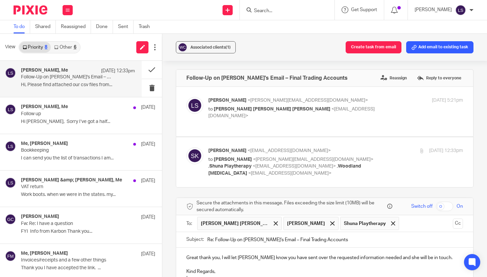
click at [370, 112] on p "to Shuna Iona Fife Mercer <woodlandplaytherapy@gmail.com>" at bounding box center [293, 113] width 170 height 14
checkbox input "true"
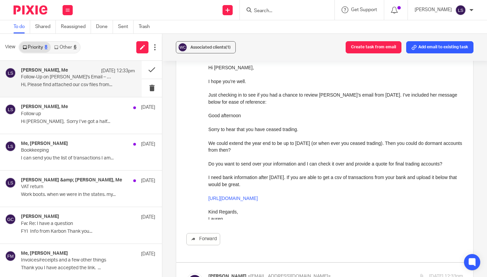
scroll to position [69, 0]
click at [198, 162] on div "Forward" at bounding box center [324, 154] width 277 height 181
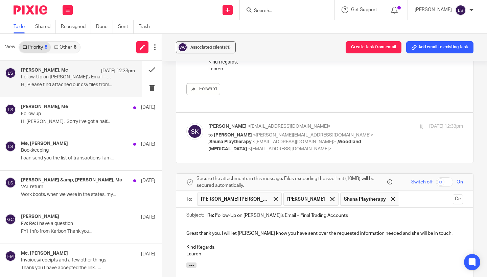
scroll to position [219, 0]
click at [380, 131] on div "Sophie Kyle <sophiekyle@gmail.com> to Lauren Simmons <lauren@fearlessfinancials…" at bounding box center [335, 137] width 255 height 29
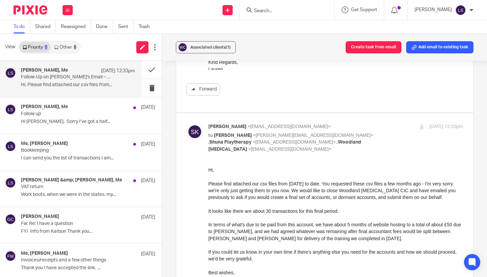
scroll to position [0, 0]
click at [360, 189] on div "Hi, Please find attached our csv files from 31/1/2024 to date. You requested th…" at bounding box center [335, 232] width 255 height 132
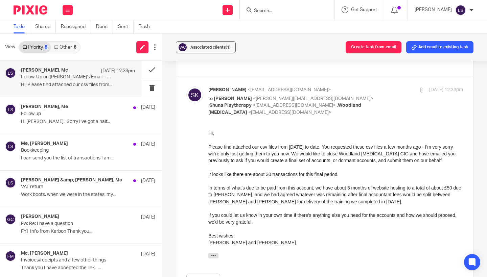
scroll to position [261, 0]
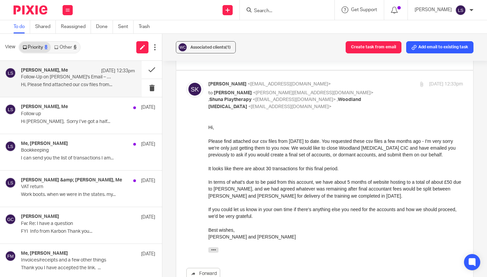
click at [374, 81] on p "Sophie Kyle <sophiekyle@gmail.com>" at bounding box center [293, 84] width 170 height 7
checkbox input "false"
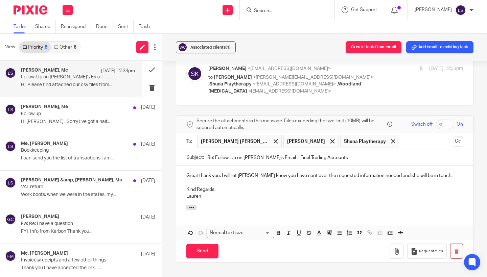
scroll to position [278, 0]
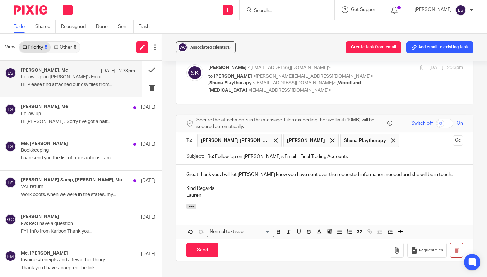
click at [311, 192] on p "Lauren" at bounding box center [324, 195] width 277 height 7
click at [203, 243] on input "Send" at bounding box center [202, 250] width 32 height 15
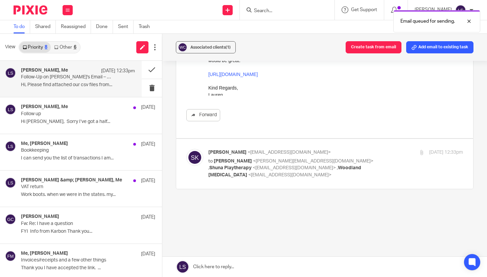
scroll to position [185, 0]
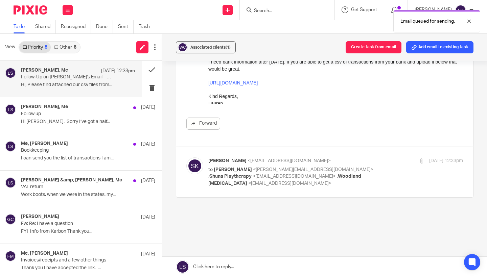
click at [360, 199] on div "Follow-Up on Gillian's Email – Final Trading Accounts Reassign Reply to everyon…" at bounding box center [324, 65] width 297 height 360
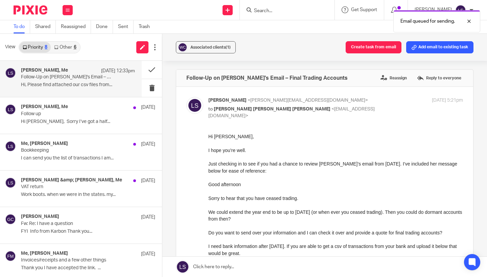
scroll to position [0, 0]
click at [450, 43] on button "Add email to existing task" at bounding box center [439, 47] width 67 height 12
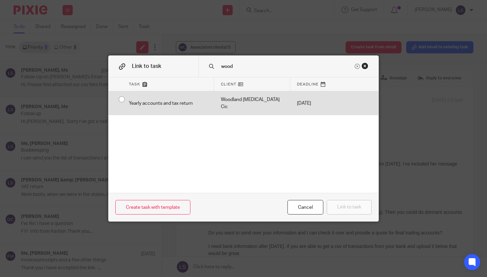
type input "wood"
click at [121, 102] on input "radio" at bounding box center [121, 99] width 13 height 13
radio input "false"
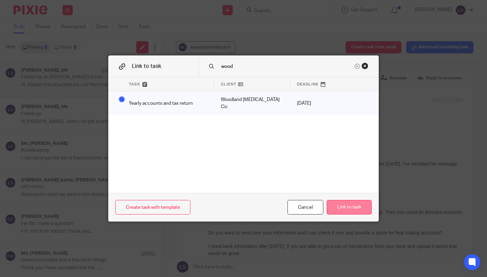
click at [354, 208] on button "Link to task" at bounding box center [349, 207] width 45 height 15
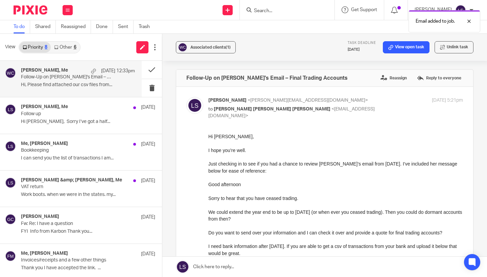
click at [355, 104] on div "Lauren Simmons <lauren@fearlessfinancials.co.uk> to Shuna Iona Fife Mercer <woo…" at bounding box center [293, 108] width 170 height 23
checkbox input "false"
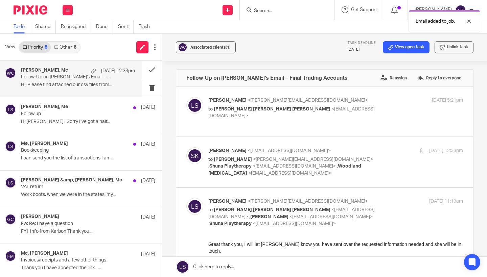
click at [363, 198] on p "Lauren Simmons <lauren@fearlessfinancials.co.uk>" at bounding box center [293, 201] width 170 height 7
checkbox input "false"
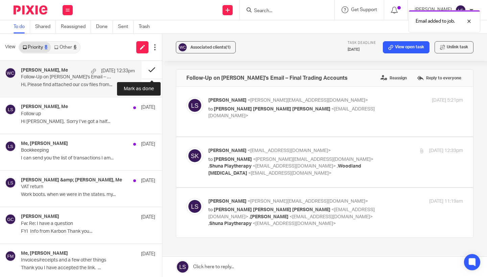
click at [151, 68] on button at bounding box center [152, 70] width 20 height 18
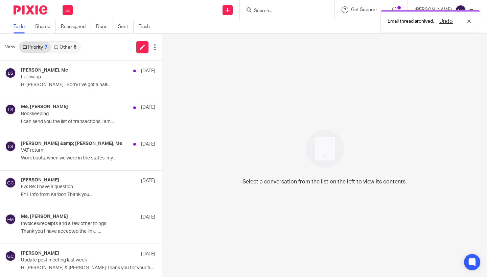
click at [75, 42] on link "Other 6" at bounding box center [65, 47] width 29 height 11
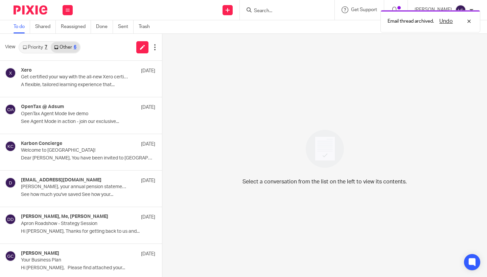
click at [35, 49] on link "Priority 7" at bounding box center [34, 47] width 31 height 11
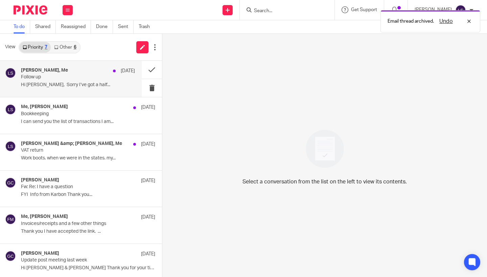
click at [67, 82] on p "Hi Lauren, Sorry I’ve got a half..." at bounding box center [78, 85] width 114 height 6
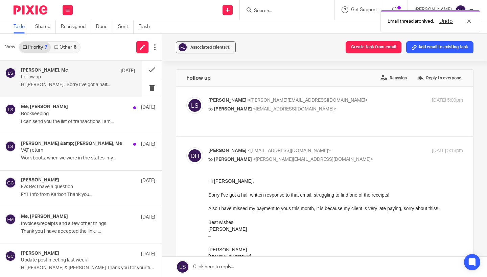
click at [304, 224] on div "Best wishes" at bounding box center [335, 222] width 255 height 7
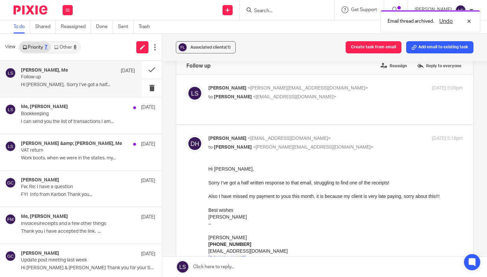
scroll to position [14, 0]
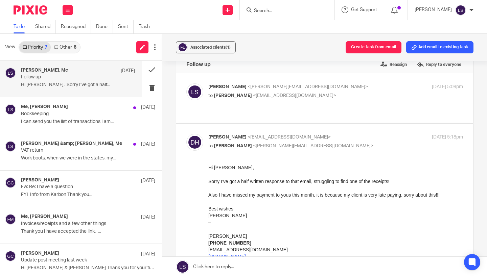
click at [345, 143] on p "to Lauren Simmons <lauren@fearlessfinancials.co.uk>" at bounding box center [293, 146] width 170 height 7
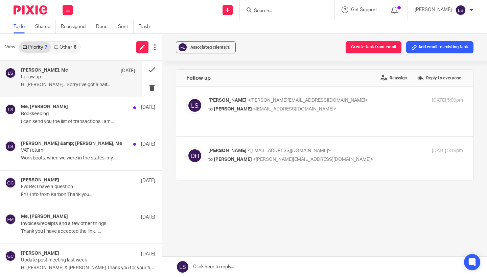
scroll to position [0, 0]
click at [345, 139] on label at bounding box center [324, 158] width 297 height 43
click at [186, 147] on input "checkbox" at bounding box center [186, 147] width 0 height 0
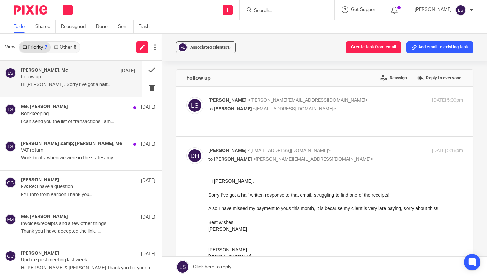
click at [348, 147] on p "Daniel Hughes <info@danielhugh.es>" at bounding box center [293, 150] width 170 height 7
checkbox input "false"
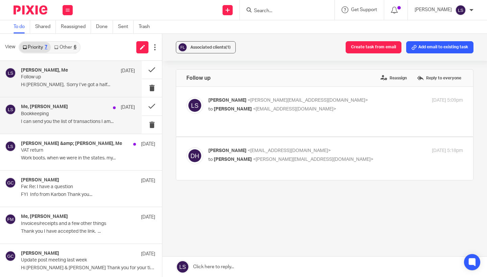
click at [70, 118] on div "Me, Fiona Minshall 18 Sep Bookkeeping I can send you the list of transactions I…" at bounding box center [78, 115] width 114 height 23
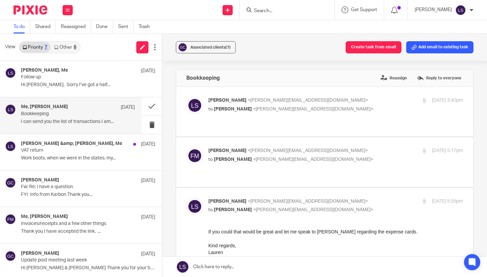
click at [260, 245] on div "Kind regards," at bounding box center [335, 245] width 255 height 7
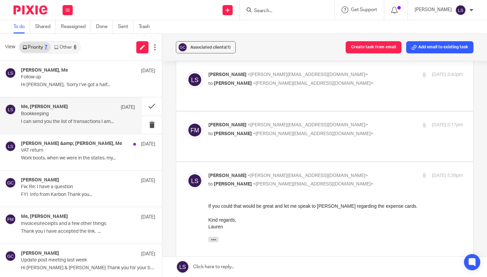
scroll to position [28, 0]
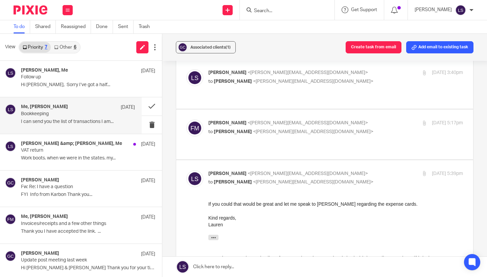
click at [343, 170] on p "Lauren Simmons <lauren@fearlessfinancials.co.uk>" at bounding box center [293, 173] width 170 height 7
checkbox input "false"
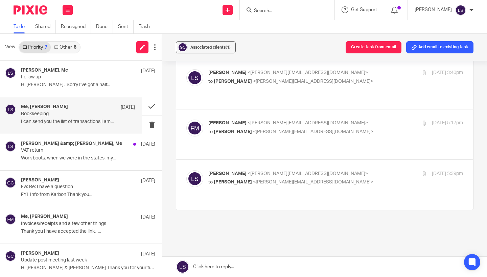
click at [348, 131] on p "to Lauren Simmons <lauren@fearlessfinancials.co.uk>" at bounding box center [293, 131] width 170 height 7
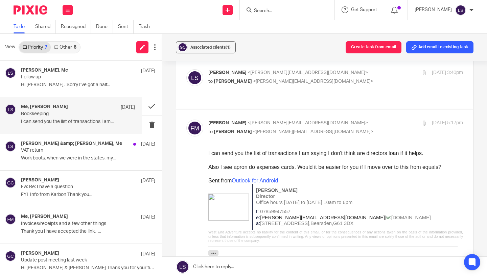
scroll to position [0, 0]
click at [325, 177] on div "Sent from Outlook for Android" at bounding box center [335, 180] width 255 height 7
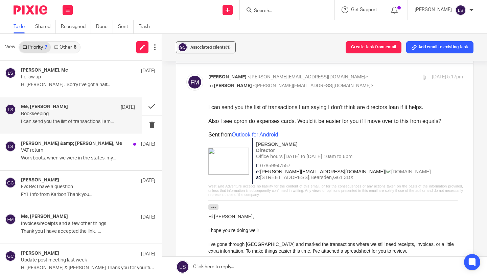
scroll to position [74, 0]
click at [216, 205] on icon "button" at bounding box center [213, 206] width 5 height 5
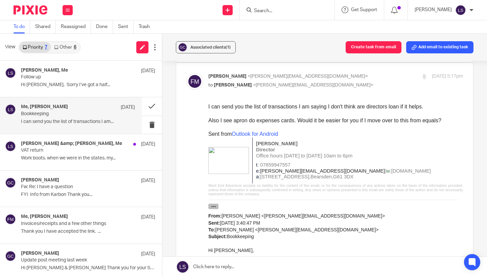
click at [216, 205] on icon "button" at bounding box center [213, 206] width 5 height 5
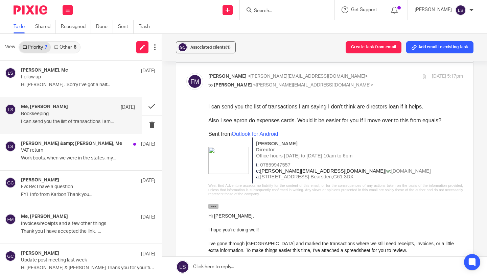
click at [216, 205] on icon "button" at bounding box center [213, 206] width 5 height 5
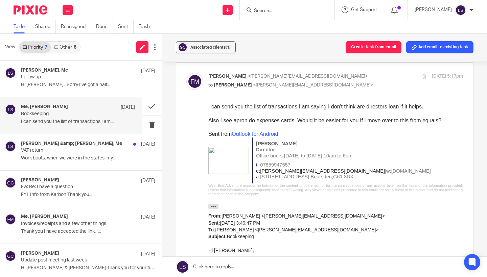
click at [333, 208] on div "From: Lauren Simmons <Lauren@fearlessfinancials.co.uk> Sent: Thursday, Septembe…" at bounding box center [335, 225] width 255 height 43
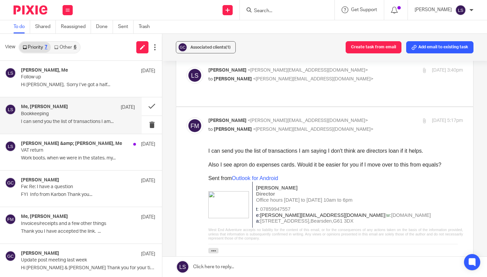
scroll to position [40, 0]
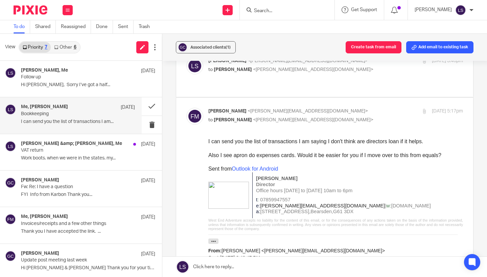
click at [344, 113] on p "Fiona Minshall <fiona@westendadventure.co.uk>" at bounding box center [293, 111] width 170 height 7
checkbox input "false"
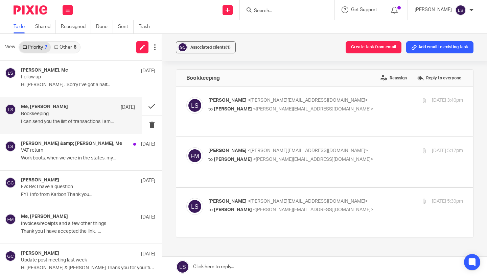
scroll to position [0, 0]
click at [360, 123] on div "Lauren Simmons <lauren@fearlessfinancials.co.uk> to Fiona Minshall <fiona@weste…" at bounding box center [324, 111] width 277 height 29
click at [361, 110] on p "to Fiona Minshall <fiona@westendadventure.co.uk>" at bounding box center [293, 109] width 170 height 7
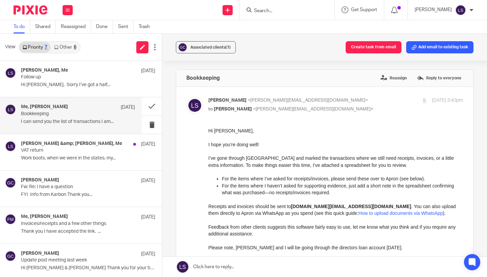
click at [355, 131] on p "Hi Fiona," at bounding box center [335, 130] width 255 height 7
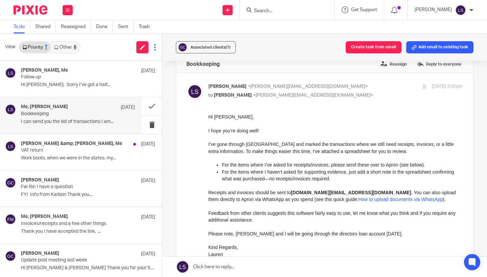
scroll to position [12, 0]
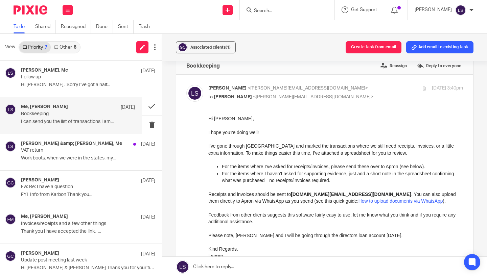
click at [358, 90] on p "Lauren Simmons <lauren@fearlessfinancials.co.uk>" at bounding box center [293, 88] width 170 height 7
checkbox input "false"
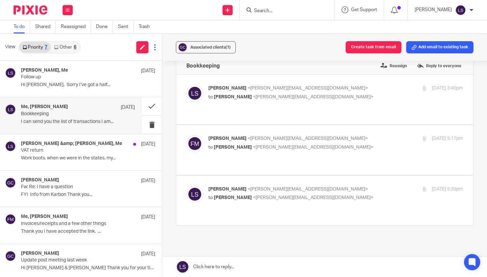
click at [331, 151] on div "Fiona Minshall <fiona@westendadventure.co.uk> to Lauren Simmons <lauren@fearles…" at bounding box center [335, 143] width 255 height 17
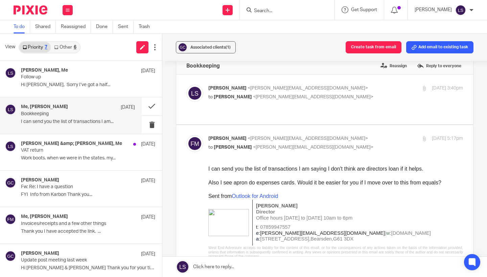
scroll to position [0, 0]
click at [346, 150] on div "Fiona Minshall <fiona@westendadventure.co.uk> to Lauren Simmons <lauren@fearles…" at bounding box center [335, 143] width 255 height 17
checkbox input "false"
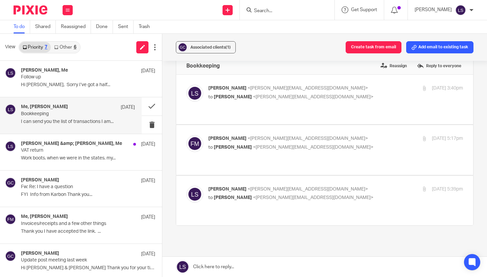
click at [349, 186] on p "Lauren Simmons <lauren@fearlessfinancials.co.uk>" at bounding box center [293, 189] width 170 height 7
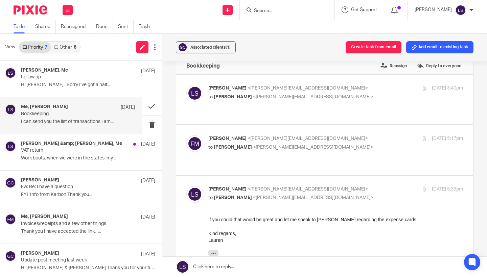
click at [349, 186] on p "Lauren Simmons <lauren@fearlessfinancials.co.uk>" at bounding box center [293, 189] width 170 height 7
checkbox input "false"
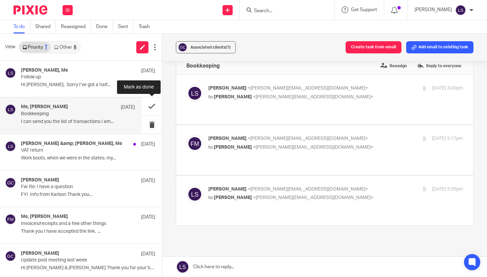
click at [149, 109] on button at bounding box center [152, 106] width 20 height 18
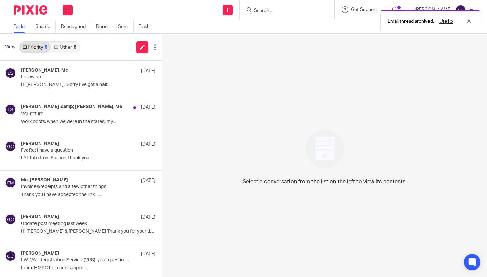
click at [71, 47] on link "Other 6" at bounding box center [65, 47] width 29 height 11
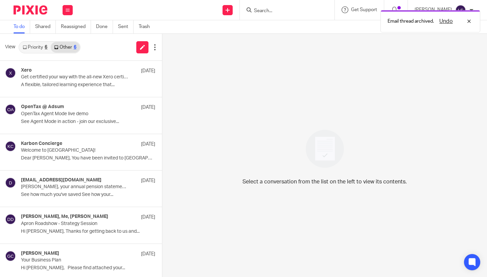
click at [27, 45] on link "Priority 6" at bounding box center [34, 47] width 31 height 11
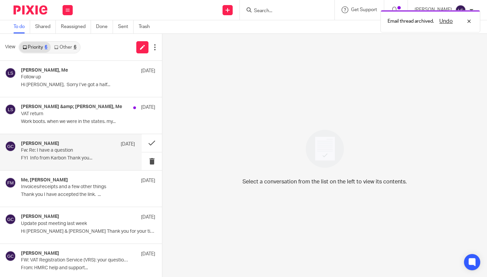
click at [40, 161] on div "Gillian Caughey 17 Sep Fw: Re: I have a question FYI Info from Karbon Thank you…" at bounding box center [78, 152] width 114 height 23
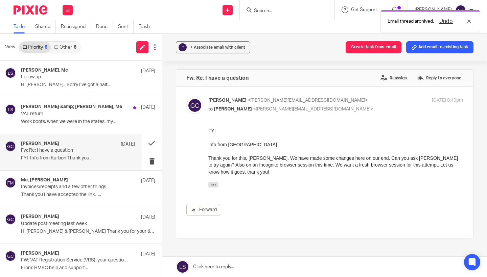
click at [360, 103] on p "Gillian Caughey <gillian@fearlessfinancials.co.uk>" at bounding box center [293, 100] width 170 height 7
checkbox input "false"
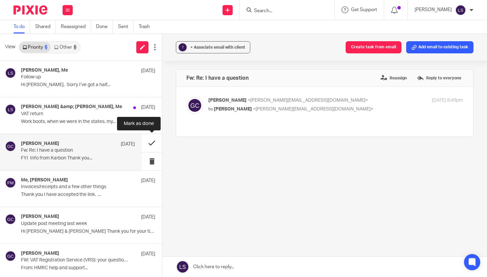
click at [156, 140] on button at bounding box center [152, 143] width 20 height 18
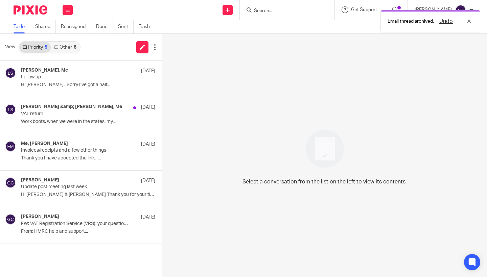
click at [67, 45] on link "Other 6" at bounding box center [65, 47] width 29 height 11
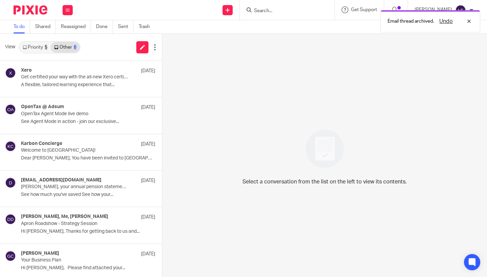
click at [31, 45] on link "Priority 5" at bounding box center [34, 47] width 31 height 11
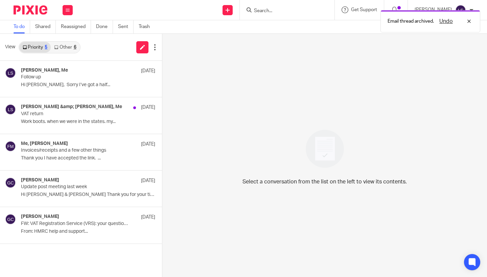
click at [67, 52] on link "Other 6" at bounding box center [65, 47] width 29 height 11
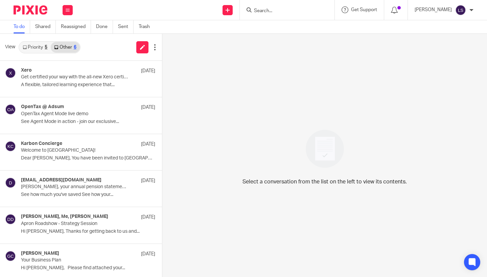
click at [44, 48] on link "Priority 5" at bounding box center [34, 47] width 31 height 11
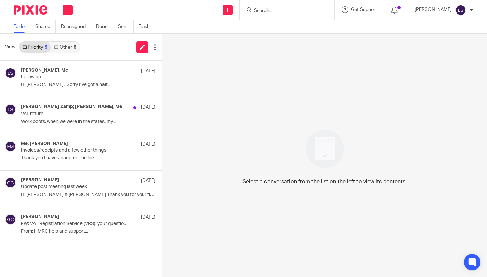
click at [276, 10] on input "Search" at bounding box center [283, 11] width 61 height 6
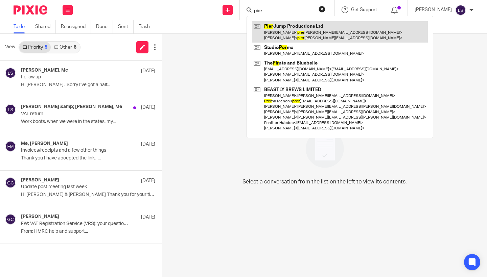
type input "pier"
click at [281, 25] on link at bounding box center [340, 31] width 176 height 21
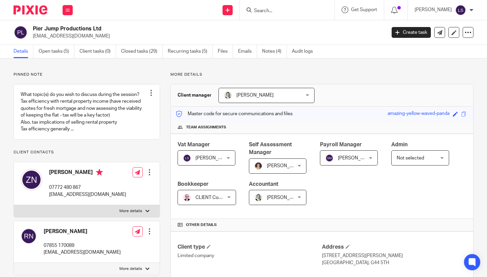
click at [87, 72] on p "Pinned note" at bounding box center [87, 74] width 146 height 5
click at [62, 51] on link "Open tasks (5)" at bounding box center [57, 51] width 36 height 13
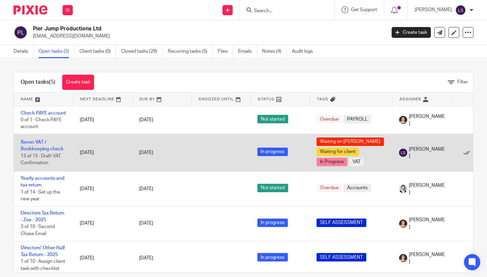
click at [110, 150] on td "[DATE]" at bounding box center [102, 153] width 59 height 38
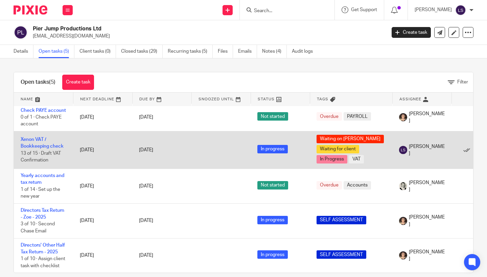
scroll to position [4, 0]
click at [31, 145] on link "Xenon VAT / Bookkeeping check" at bounding box center [42, 142] width 43 height 11
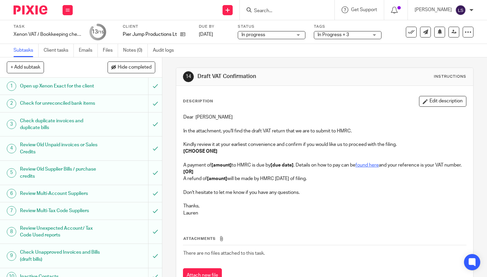
click at [334, 36] on span "In Progress + 3" at bounding box center [332, 34] width 31 height 5
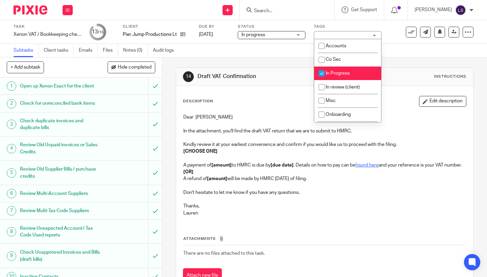
click at [335, 76] on span "In Progress" at bounding box center [338, 73] width 24 height 5
checkbox input "true"
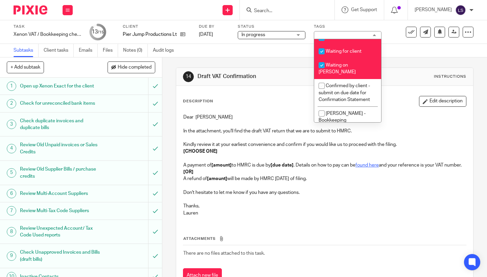
scroll to position [178, 0]
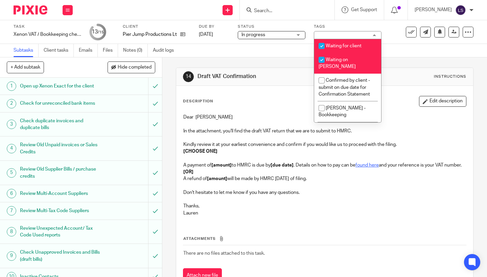
click at [348, 64] on span "Waiting on Gillian" at bounding box center [336, 63] width 37 height 12
checkbox input "false"
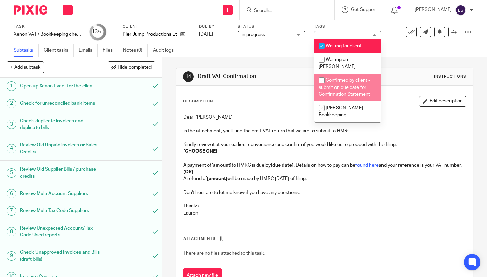
click at [275, 101] on div "Description Edit description" at bounding box center [324, 101] width 283 height 11
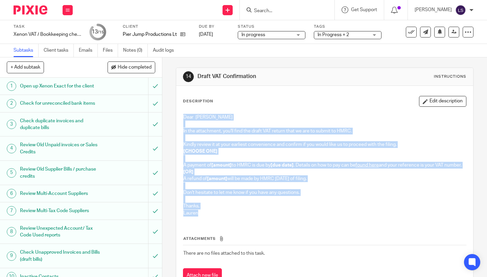
drag, startPoint x: 200, startPoint y: 220, endPoint x: 172, endPoint y: 112, distance: 112.2
click at [172, 112] on div "14 Draft VAT Confirmation Instructions Description Edit description Dear Zoe In…" at bounding box center [324, 167] width 325 height 220
copy div "Dear Zoe In the attachment, you'll find the draft VAT return that we are to sub…"
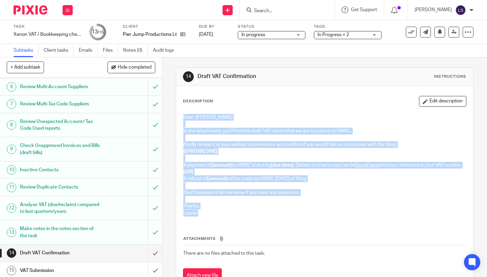
scroll to position [106, 0]
click at [155, 251] on input "submit" at bounding box center [81, 253] width 162 height 17
drag, startPoint x: 100, startPoint y: 219, endPoint x: 100, endPoint y: 207, distance: 12.2
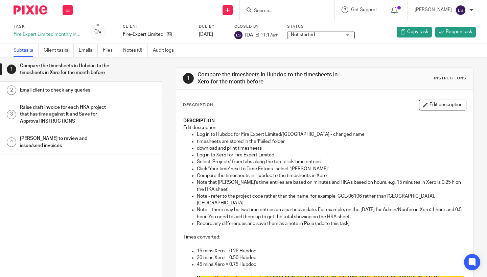
click at [275, 12] on input "Search" at bounding box center [283, 11] width 61 height 6
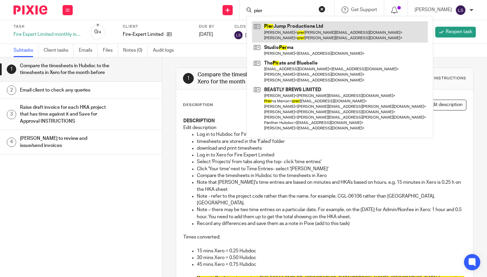
type input "pier"
click at [276, 32] on link at bounding box center [340, 31] width 176 height 21
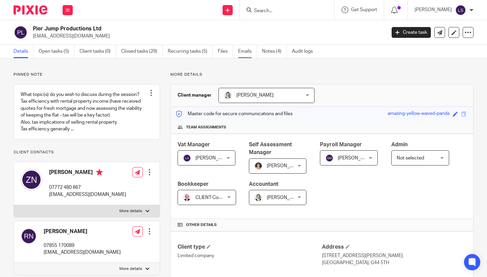
click at [248, 52] on link "Emails" at bounding box center [247, 51] width 19 height 13
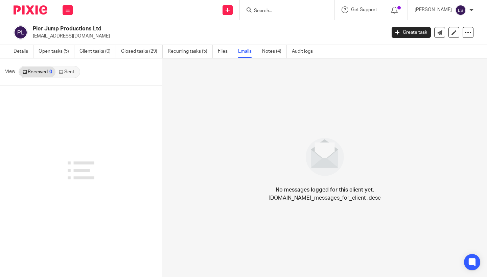
click at [69, 71] on link "Sent" at bounding box center [67, 72] width 24 height 11
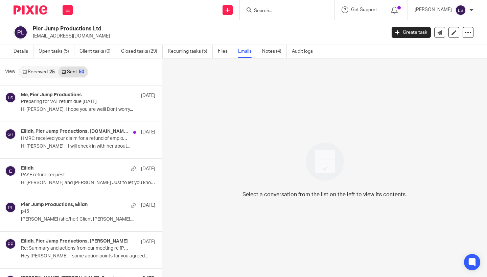
click at [41, 65] on div "View Received 25 Sent 50" at bounding box center [81, 71] width 162 height 27
click at [41, 70] on link "Received 25" at bounding box center [38, 72] width 39 height 11
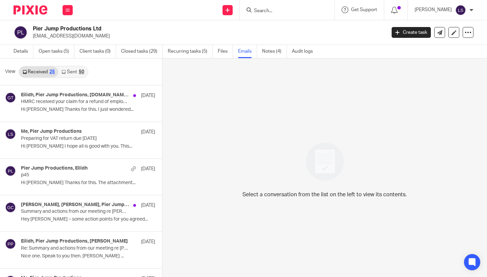
scroll to position [1, 0]
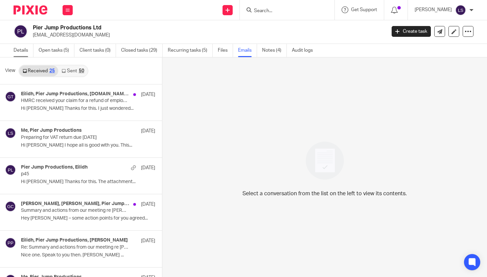
click at [21, 49] on link "Details" at bounding box center [24, 50] width 20 height 13
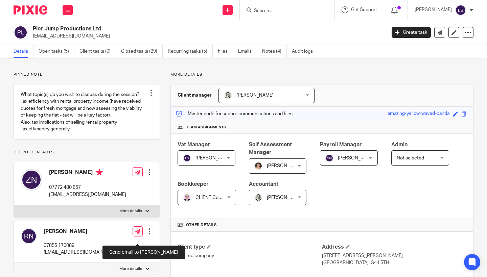
click at [136, 234] on icon at bounding box center [137, 231] width 5 height 5
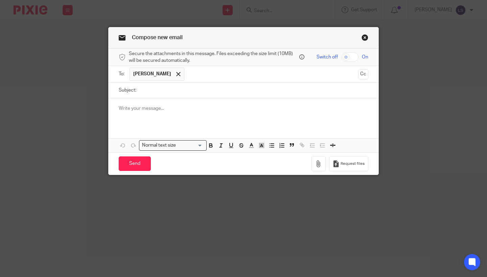
click at [162, 92] on input "Subject:" at bounding box center [254, 90] width 229 height 15
type input "Draft VAT return"
click at [169, 116] on div at bounding box center [244, 111] width 270 height 26
paste div
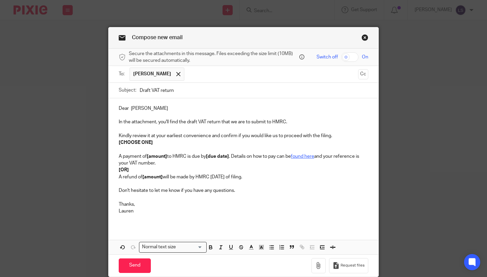
click at [134, 109] on p "Dear [PERSON_NAME]" at bounding box center [243, 108] width 249 height 7
drag, startPoint x: 162, startPoint y: 142, endPoint x: 96, endPoint y: 142, distance: 65.2
click at [96, 142] on div "Compose new email Secure the attachments in this message. Files exceeding the s…" at bounding box center [243, 138] width 487 height 277
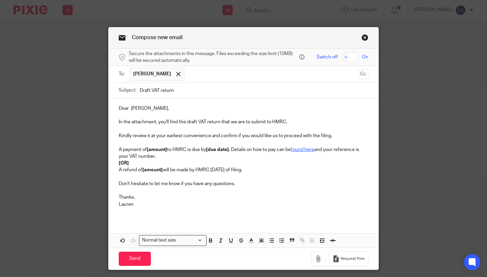
click at [169, 151] on p "A payment of [amount] to HMRC is due by [due date] . Details on how to pay can …" at bounding box center [243, 153] width 249 height 14
click at [215, 175] on p at bounding box center [243, 177] width 249 height 7
click at [230, 148] on strong "[due date]" at bounding box center [218, 149] width 23 height 5
drag, startPoint x: 284, startPoint y: 169, endPoint x: 116, endPoint y: 163, distance: 167.8
click at [116, 163] on div "Dear Robert, In the attachment, you'll find the draft VAT return that we are to…" at bounding box center [244, 158] width 270 height 121
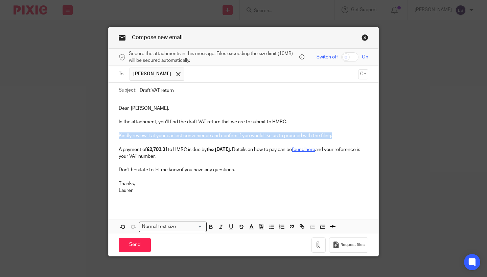
drag, startPoint x: 341, startPoint y: 136, endPoint x: 125, endPoint y: 129, distance: 216.1
click at [125, 129] on div "Dear Robert, In the attachment, you'll find the draft VAT return that we are to…" at bounding box center [244, 152] width 270 height 108
click at [262, 228] on line "button" at bounding box center [262, 228] width 2 height 0
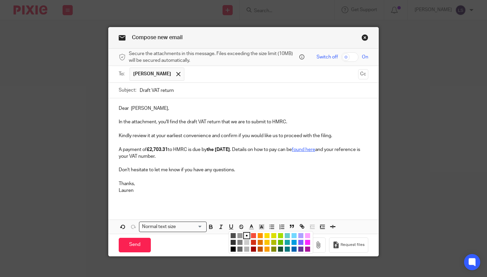
click at [267, 236] on li "color:#FCDC00" at bounding box center [266, 235] width 5 height 5
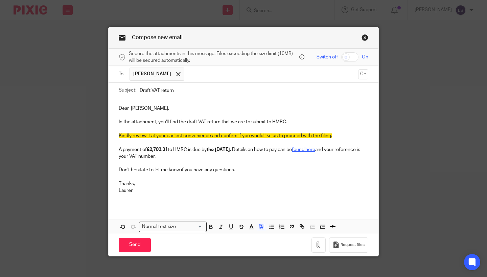
click at [273, 210] on div "Dear Robert, In the attachment, you'll find the draft VAT return that we are to…" at bounding box center [244, 166] width 270 height 136
click at [320, 243] on icon "button" at bounding box center [318, 245] width 7 height 7
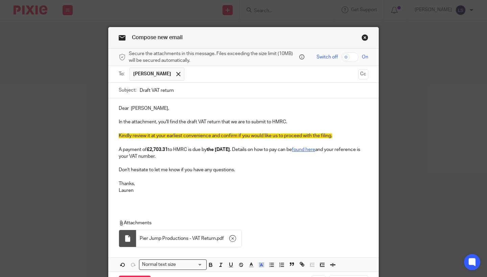
click at [183, 210] on div "Dear Robert, In the attachment, you'll find the draft VAT return that we are to…" at bounding box center [244, 184] width 270 height 173
click at [204, 206] on div "Dear Robert, In the attachment, you'll find the draft VAT return that we are to…" at bounding box center [244, 184] width 270 height 173
click at [217, 205] on div "Dear Robert, In the attachment, you'll find the draft VAT return that we are to…" at bounding box center [244, 184] width 270 height 173
click at [231, 198] on p at bounding box center [243, 197] width 249 height 7
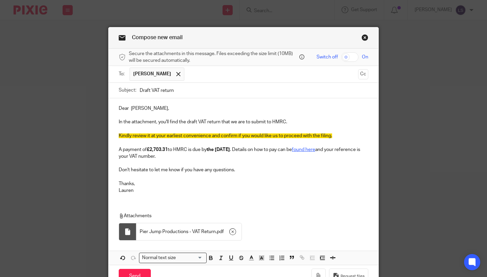
click at [448, 182] on div "Compose new email Secure the attachments in this message. Files exceeding the s…" at bounding box center [243, 138] width 487 height 277
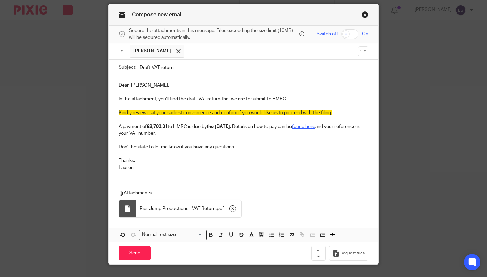
scroll to position [23, 0]
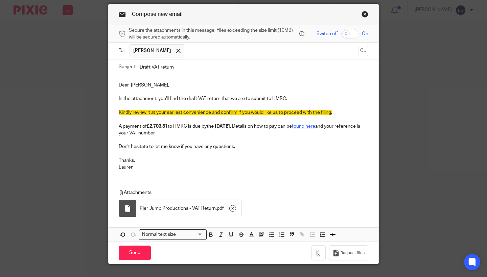
click at [134, 243] on div "Send You have unsaved changes Request files" at bounding box center [244, 253] width 270 height 22
click at [141, 254] on input "Send" at bounding box center [135, 253] width 32 height 15
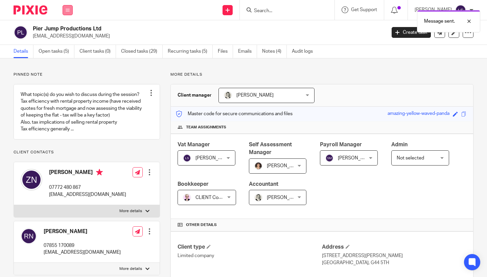
click at [68, 15] on button at bounding box center [68, 10] width 10 height 10
click at [67, 42] on link "Email" at bounding box center [63, 41] width 11 height 5
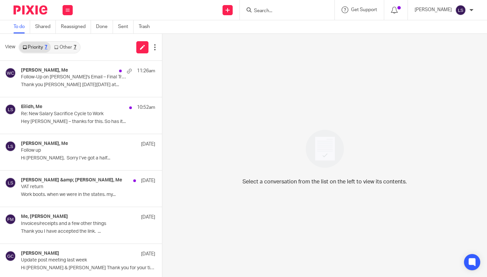
click at [69, 50] on link "Other 7" at bounding box center [65, 47] width 29 height 11
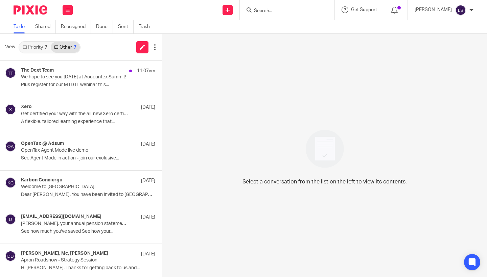
click at [43, 50] on link "Priority 7" at bounding box center [34, 47] width 31 height 11
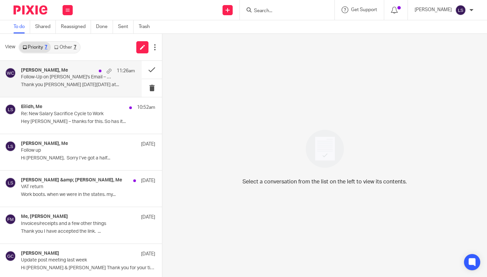
click at [67, 76] on p "Follow-Up on [PERSON_NAME]'s Email – Final Trading Accounts" at bounding box center [66, 77] width 91 height 6
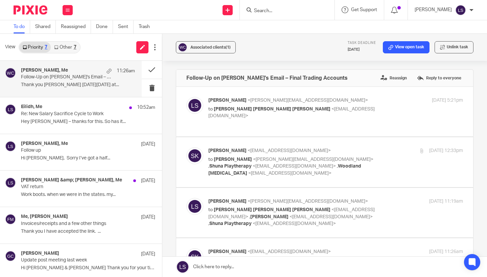
click at [472, 177] on label at bounding box center [324, 162] width 297 height 50
click at [186, 147] on input "checkbox" at bounding box center [186, 147] width 0 height 0
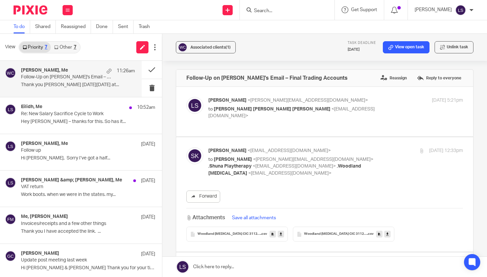
click at [472, 177] on label at bounding box center [324, 194] width 297 height 115
click at [186, 147] on input "checkbox" at bounding box center [186, 147] width 0 height 0
checkbox input "false"
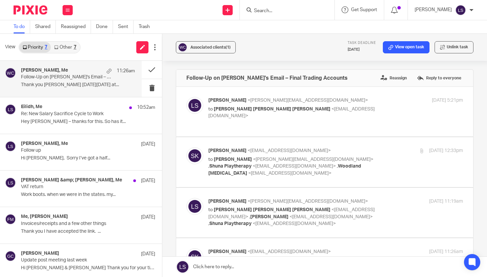
click at [486, 205] on div "Associated clients (1) Task deadline [DATE] View open task Unlink task Follow-U…" at bounding box center [324, 155] width 325 height 243
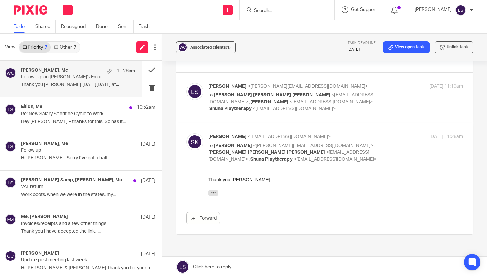
scroll to position [111, 0]
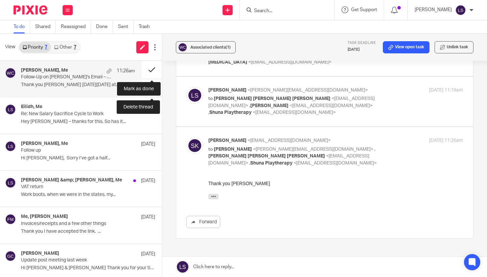
click at [152, 72] on button at bounding box center [152, 70] width 20 height 18
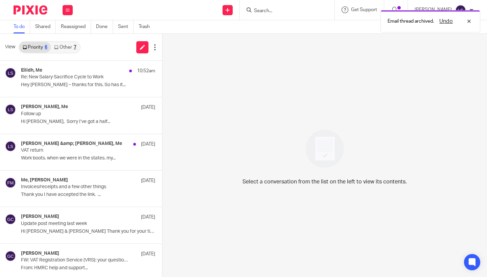
click at [73, 46] on link "Other 7" at bounding box center [65, 47] width 29 height 11
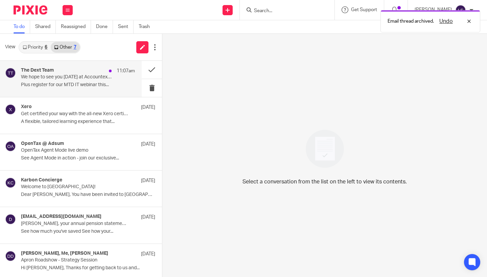
click at [81, 77] on p "We hope to see you [DATE] at Accountex Summit!" at bounding box center [66, 77] width 91 height 6
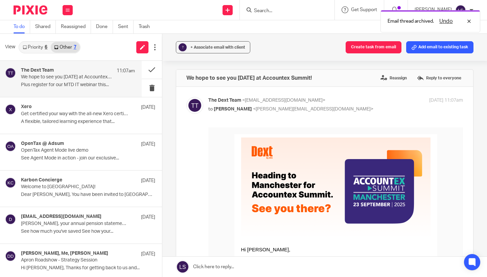
scroll to position [0, 0]
click at [143, 71] on button at bounding box center [152, 70] width 20 height 18
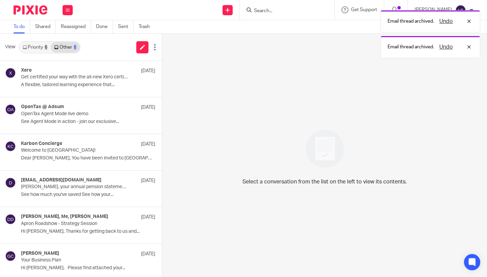
click at [37, 47] on link "Priority 6" at bounding box center [34, 47] width 31 height 11
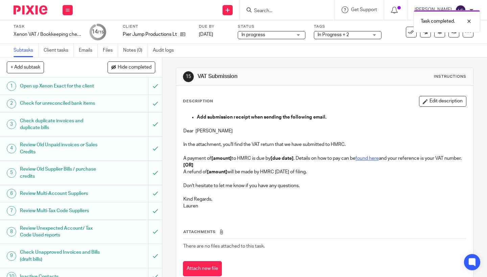
click at [348, 27] on div "Task completed." at bounding box center [361, 20] width 237 height 26
click at [344, 34] on span "In Progress + 2" at bounding box center [332, 34] width 31 height 5
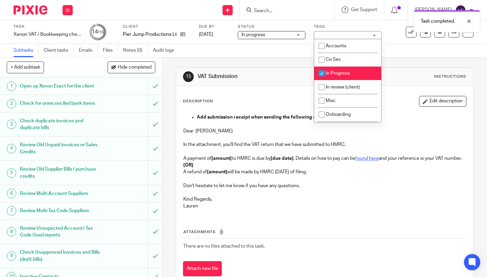
click at [333, 78] on li "In Progress" at bounding box center [347, 74] width 67 height 14
checkbox input "true"
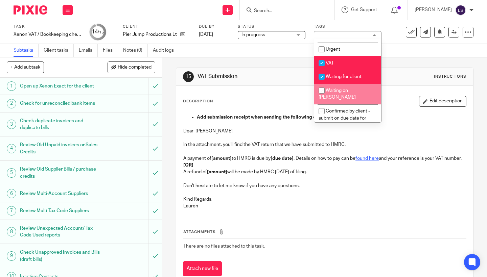
scroll to position [146, 0]
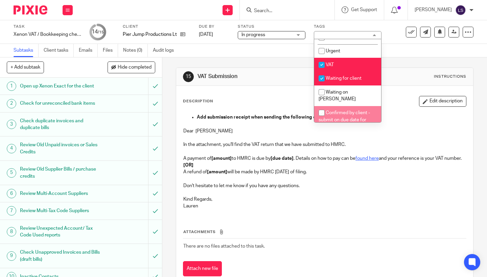
click at [263, 128] on p "Dear Zoe" at bounding box center [324, 131] width 283 height 7
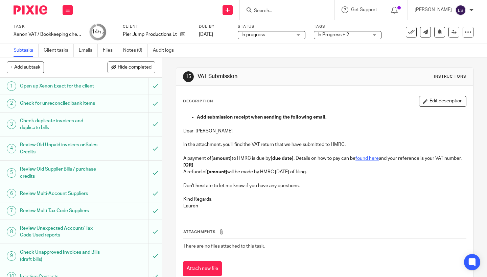
click at [35, 12] on img at bounding box center [31, 9] width 34 height 9
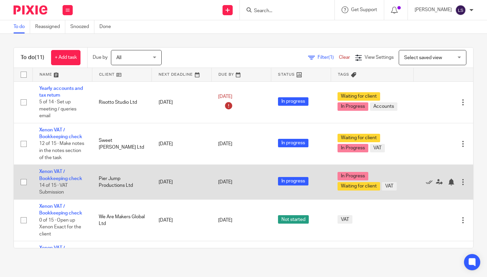
click at [111, 175] on td "Pier Jump Productions Ltd" at bounding box center [121, 182] width 59 height 35
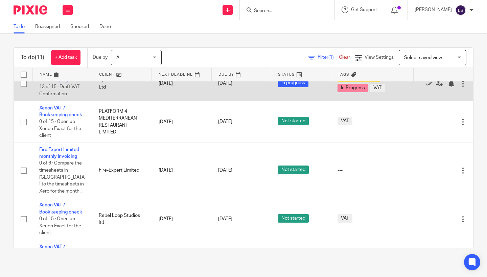
scroll to position [228, 0]
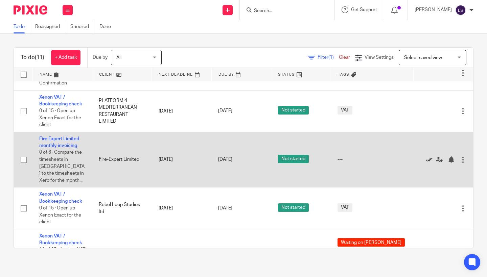
click at [428, 163] on icon at bounding box center [429, 160] width 7 height 7
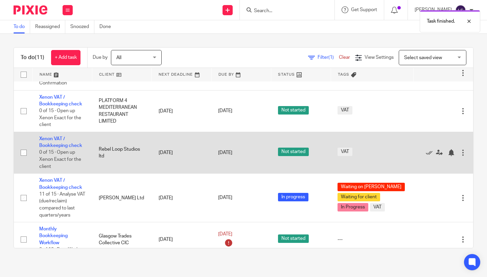
click at [131, 173] on td "Rebel Loop Studios ltd" at bounding box center [121, 153] width 59 height 42
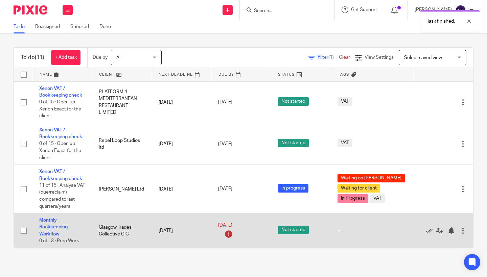
scroll to position [237, 0]
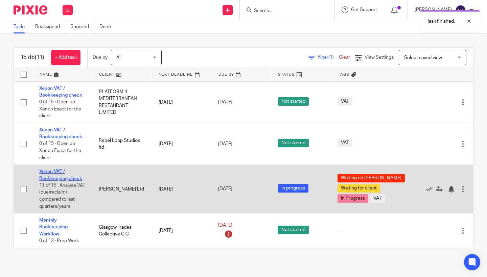
click at [53, 180] on link "Xenon VAT / Bookkeeping check" at bounding box center [60, 174] width 43 height 11
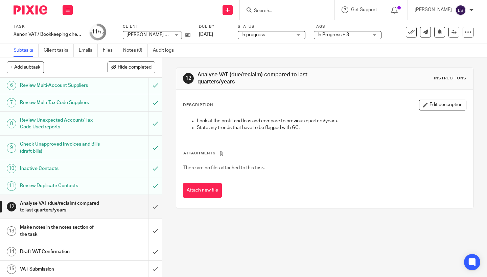
scroll to position [106, 0]
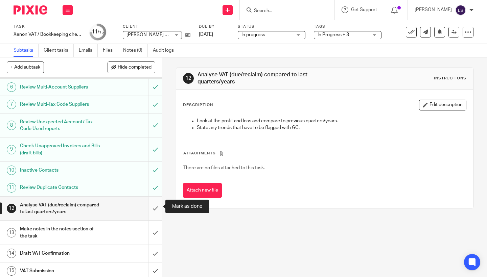
click at [154, 207] on input "submit" at bounding box center [81, 209] width 162 height 24
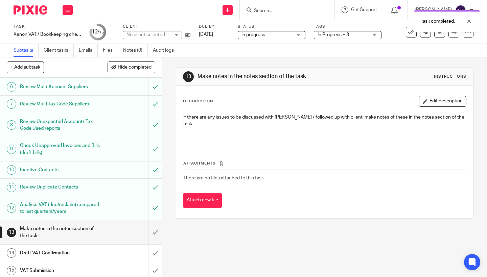
scroll to position [106, 0]
click at [155, 229] on input "submit" at bounding box center [81, 233] width 162 height 24
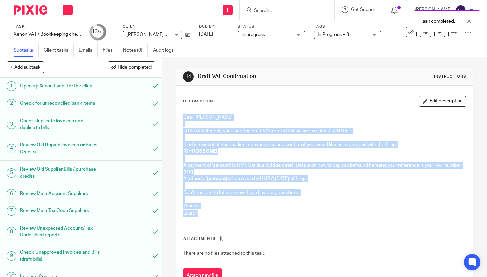
drag, startPoint x: 210, startPoint y: 222, endPoint x: 181, endPoint y: 119, distance: 107.7
click at [181, 119] on div "Dear [PERSON_NAME] In the attachment, you'll find the draft VAT return that we …" at bounding box center [324, 166] width 289 height 111
copy div "Dear [PERSON_NAME] In the attachment, you'll find the draft VAT return that we …"
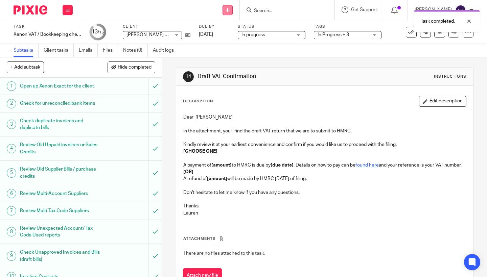
click at [232, 11] on link at bounding box center [227, 10] width 10 height 10
click at [226, 31] on link "Send new email" at bounding box center [229, 32] width 42 height 10
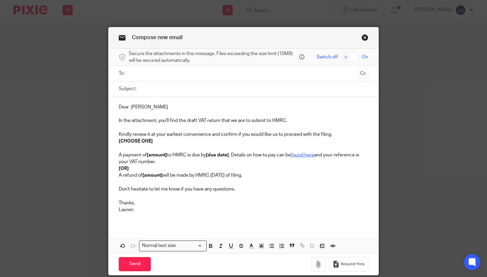
click at [184, 94] on input "Subject:" at bounding box center [254, 88] width 229 height 15
type input "Draft VAT return"
click at [166, 77] on input "text" at bounding box center [243, 74] width 224 height 8
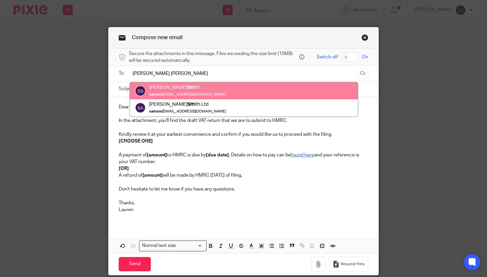
type input "Sam sm"
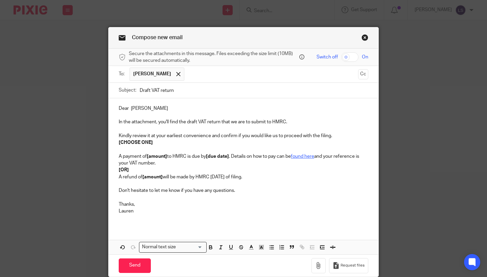
click at [157, 107] on p "Dear Samuel" at bounding box center [243, 108] width 249 height 7
click at [140, 107] on p "Dear Samuel," at bounding box center [243, 108] width 249 height 7
drag, startPoint x: 160, startPoint y: 143, endPoint x: 92, endPoint y: 143, distance: 67.6
click at [92, 143] on div "Compose new email Secure the attachments in this message. Files exceeding the s…" at bounding box center [243, 138] width 487 height 277
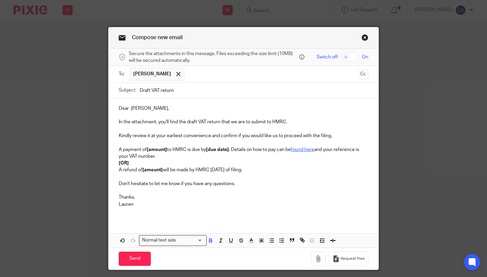
drag, startPoint x: 277, startPoint y: 170, endPoint x: 116, endPoint y: 162, distance: 160.8
click at [116, 162] on div "Dear Sam, In the attachment, you'll find the draft VAT return that we are to su…" at bounding box center [244, 158] width 270 height 121
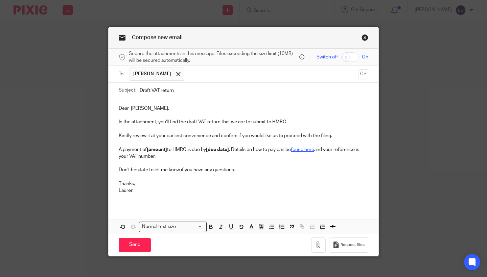
click at [168, 147] on p "A payment of [amount] to HMRC is due by [due date] . Details on how to pay can …" at bounding box center [243, 153] width 249 height 14
click at [183, 172] on div "Dear Sam, In the attachment, you'll find the draft VAT return that we are to su…" at bounding box center [244, 152] width 270 height 108
click at [233, 150] on p "A payment of £5,234.79 to HMRC is due by [due date] . Details on how to pay can…" at bounding box center [243, 153] width 249 height 14
click at [238, 191] on p "Lauren" at bounding box center [243, 190] width 249 height 7
click at [154, 200] on div "Dear Sam, In the attachment, you'll find the draft VAT return that we are to su…" at bounding box center [244, 152] width 270 height 108
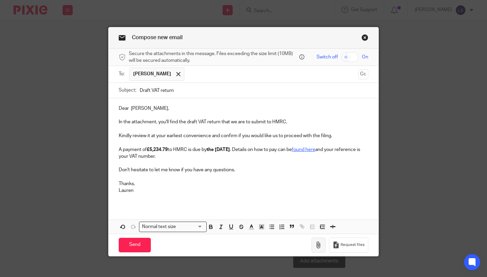
click at [324, 246] on button "button" at bounding box center [318, 245] width 14 height 15
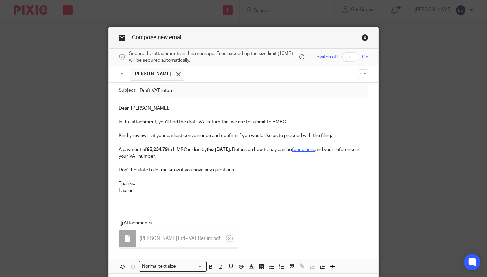
click at [210, 178] on p at bounding box center [243, 177] width 249 height 7
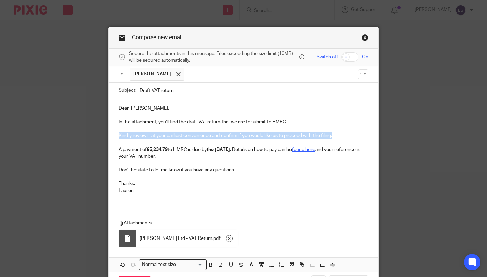
drag, startPoint x: 338, startPoint y: 135, endPoint x: 112, endPoint y: 134, distance: 225.5
click at [112, 134] on div "Dear Sam, In the attachment, you'll find the draft VAT return that we are to su…" at bounding box center [244, 152] width 270 height 108
click at [263, 263] on icon "button" at bounding box center [261, 265] width 6 height 6
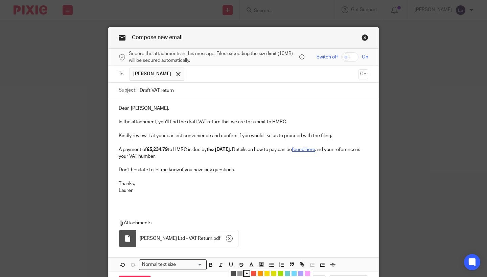
click at [267, 272] on li "color:#FCDC00" at bounding box center [266, 273] width 5 height 5
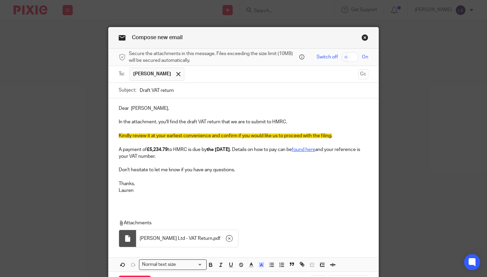
click at [279, 213] on div "Attachments Samuel A Smith Ltd - VAT Return . pdf" at bounding box center [244, 232] width 270 height 38
click at [433, 176] on div "Compose new email Secure the attachments in this message. Files exceeding the s…" at bounding box center [243, 138] width 487 height 277
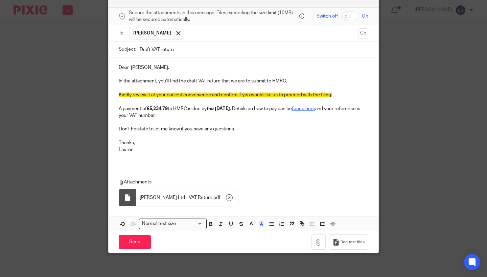
scroll to position [41, 0]
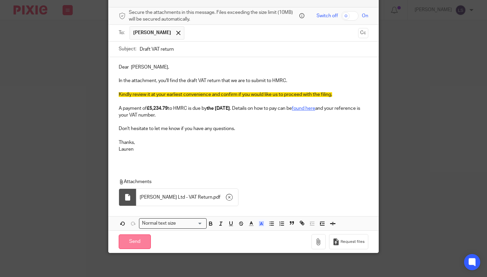
click at [134, 241] on input "Send" at bounding box center [135, 242] width 32 height 15
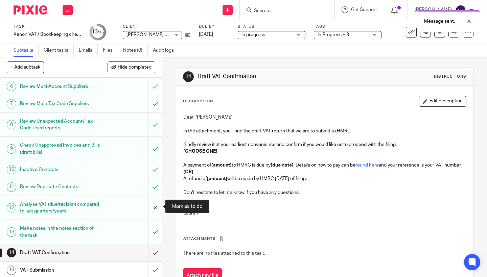
scroll to position [106, 0]
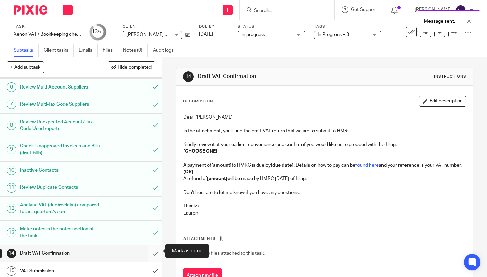
click at [153, 248] on input "submit" at bounding box center [81, 253] width 162 height 17
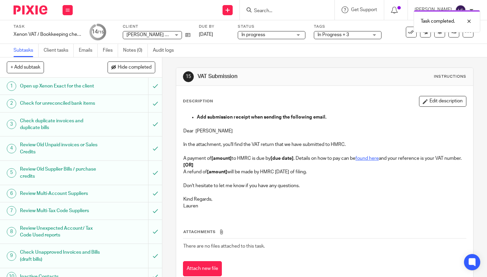
click at [288, 36] on span "In progress" at bounding box center [266, 34] width 51 height 7
click at [334, 34] on span "In Progress + 3" at bounding box center [332, 34] width 31 height 5
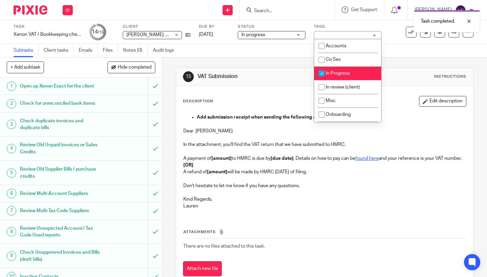
click at [322, 77] on input "checkbox" at bounding box center [321, 73] width 13 height 13
checkbox input "true"
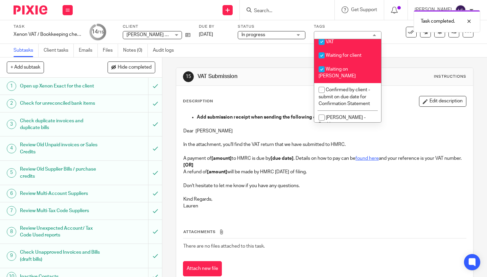
scroll to position [176, 0]
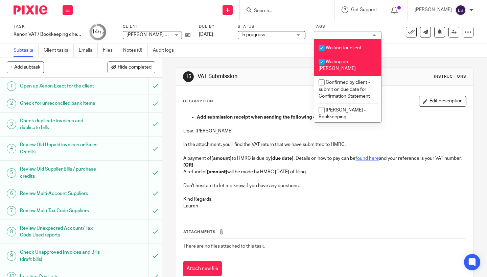
click at [332, 65] on span "Waiting on [PERSON_NAME]" at bounding box center [336, 65] width 37 height 12
checkbox input "false"
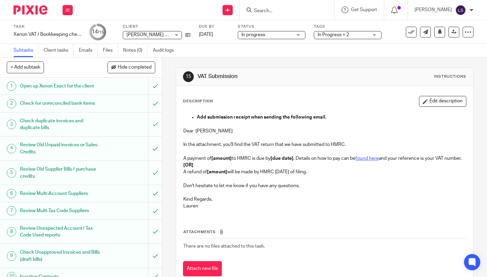
click at [245, 92] on div "Description Edit description Add submission receipt when sending the following …" at bounding box center [324, 186] width 297 height 201
click at [32, 6] on img at bounding box center [31, 9] width 34 height 9
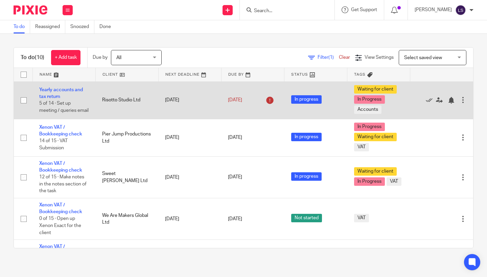
click at [145, 113] on td "Risotto Studio Ltd" at bounding box center [126, 100] width 63 height 38
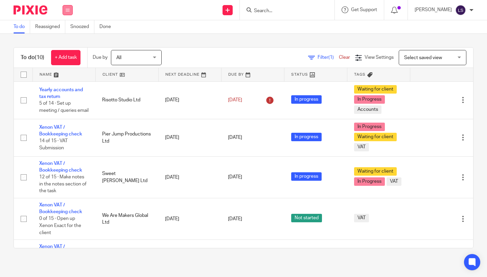
click at [68, 11] on icon at bounding box center [68, 10] width 4 height 4
click at [285, 10] on input "Search" at bounding box center [283, 11] width 61 height 6
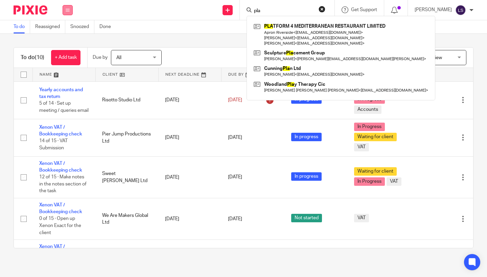
type input "pla"
click at [68, 11] on icon at bounding box center [68, 10] width 4 height 4
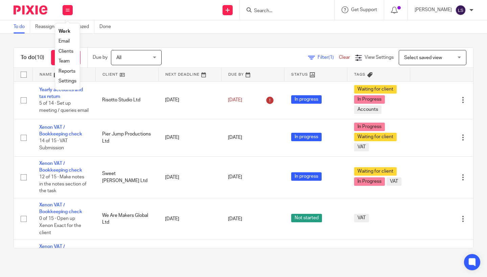
click at [67, 42] on link "Email" at bounding box center [63, 41] width 11 height 5
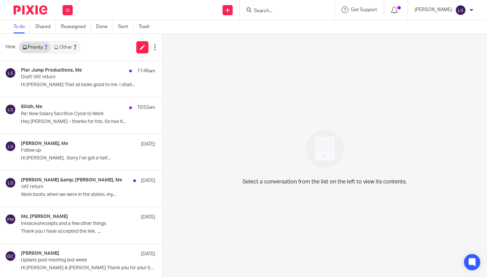
click at [71, 49] on link "Other 7" at bounding box center [65, 47] width 29 height 11
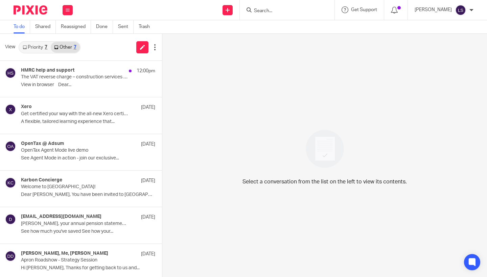
click at [36, 51] on link "Priority 7" at bounding box center [34, 47] width 31 height 11
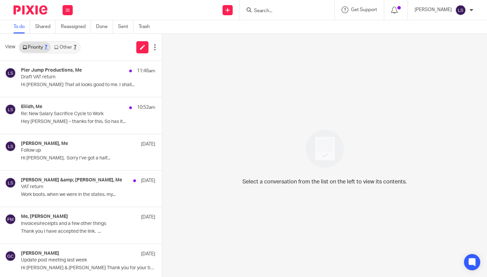
click at [74, 46] on div "7" at bounding box center [75, 47] width 3 height 5
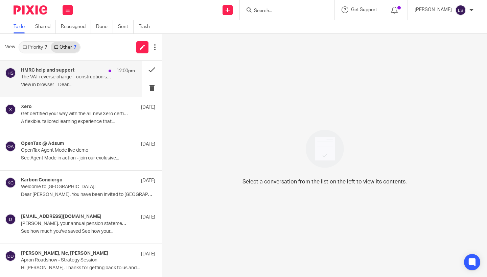
click at [73, 79] on p "The VAT reverse charge – construction services only" at bounding box center [66, 77] width 91 height 6
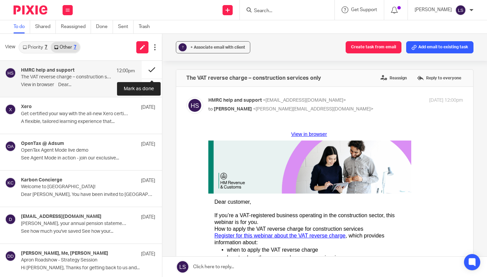
click at [147, 69] on button at bounding box center [152, 70] width 20 height 18
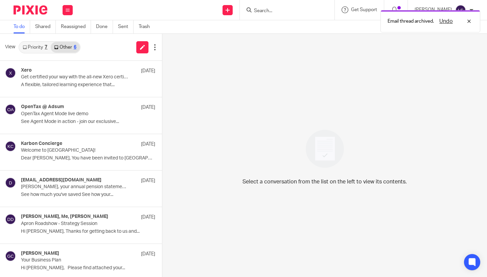
click at [35, 51] on link "Priority 7" at bounding box center [34, 47] width 31 height 11
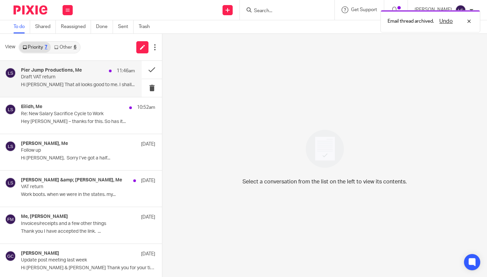
click at [45, 81] on div "Pier Jump Productions, Me 11:46am Draft VAT return Hi Lauren That all looks goo…" at bounding box center [78, 79] width 114 height 23
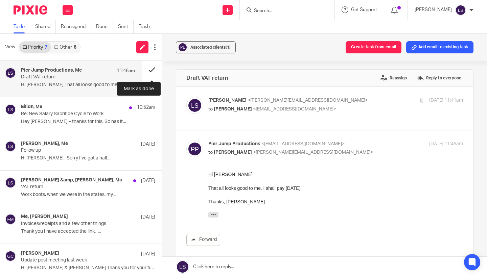
click at [153, 70] on button at bounding box center [152, 70] width 20 height 18
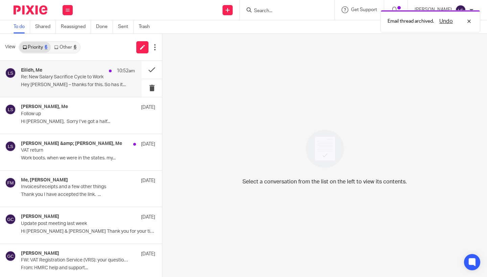
click at [91, 82] on p "Hey Lauren – thanks for this. So has it..." at bounding box center [78, 85] width 114 height 6
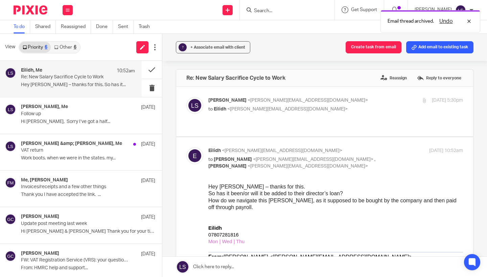
click at [262, 214] on p at bounding box center [335, 214] width 255 height 7
click at [329, 103] on p "Lauren Simmons <lauren@fearlessfinancials.co.uk>" at bounding box center [293, 100] width 170 height 7
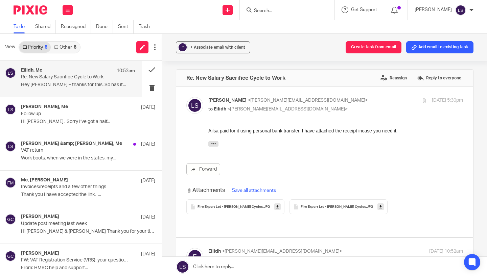
click at [329, 103] on p "Lauren Simmons <lauren@fearlessfinancials.co.uk>" at bounding box center [293, 100] width 170 height 7
checkbox input "false"
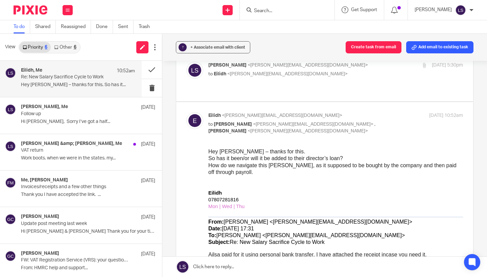
scroll to position [36, 0]
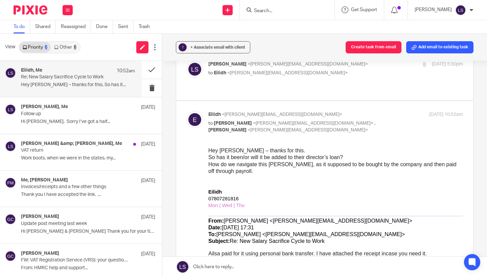
click at [376, 111] on p "Eilidh <eilidh@fearlessfinancials.co.uk>" at bounding box center [293, 114] width 170 height 7
checkbox input "false"
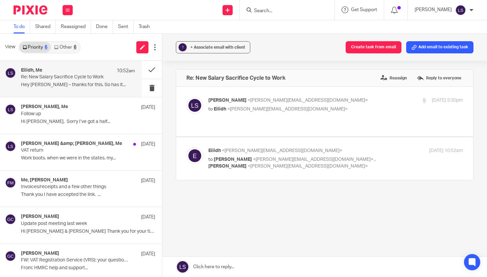
scroll to position [0, 0]
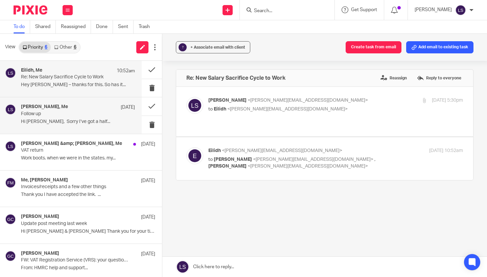
click at [64, 111] on p "Follow up" at bounding box center [66, 114] width 91 height 6
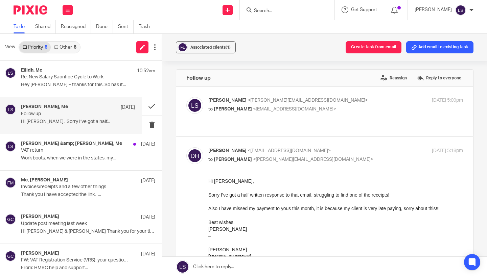
click at [72, 46] on link "Other 6" at bounding box center [65, 47] width 29 height 11
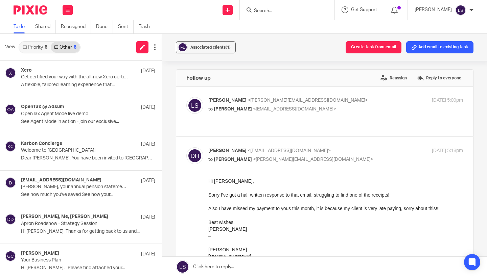
click at [334, 147] on p "Daniel Hughes <info@danielhugh.es>" at bounding box center [293, 150] width 170 height 7
checkbox input "false"
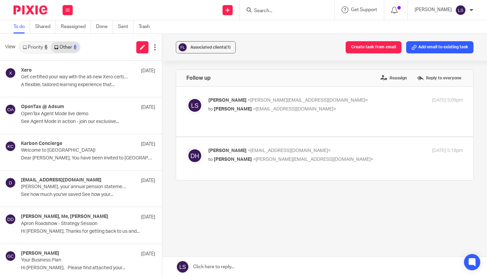
click at [269, 15] on div at bounding box center [287, 10] width 95 height 20
click at [271, 12] on input "Search" at bounding box center [283, 11] width 61 height 6
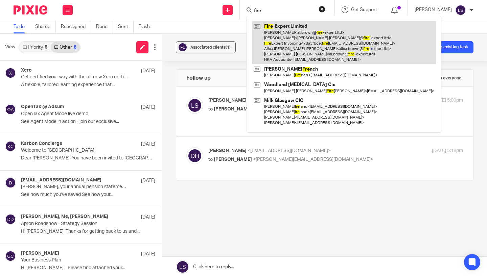
type input "fire"
click at [293, 52] on link at bounding box center [344, 42] width 184 height 43
click at [302, 49] on link at bounding box center [344, 42] width 184 height 43
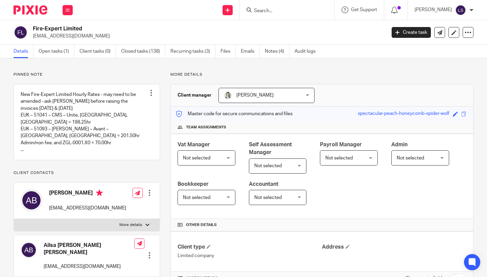
click at [130, 76] on p "Pinned note" at bounding box center [87, 74] width 146 height 5
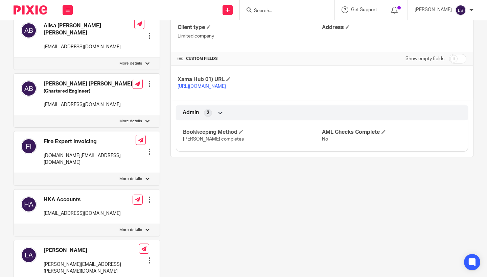
scroll to position [232, 0]
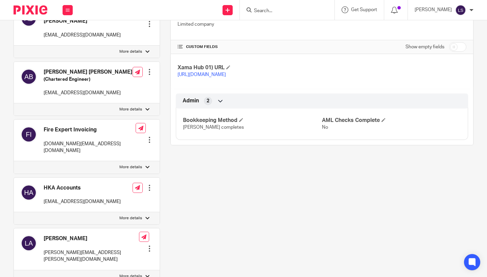
click at [237, 215] on div "More details Client manager [PERSON_NAME] [PERSON_NAME] [PERSON_NAME] CLIENT Co…" at bounding box center [316, 101] width 313 height 522
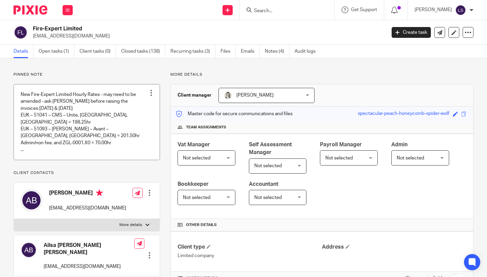
scroll to position [0, 0]
drag, startPoint x: 86, startPoint y: 32, endPoint x: 34, endPoint y: 31, distance: 51.7
click at [34, 31] on h2 "Fire-Expert Limited" at bounding box center [172, 28] width 279 height 7
copy h2 "Fire-Expert Limited"
